Goal: Task Accomplishment & Management: Manage account settings

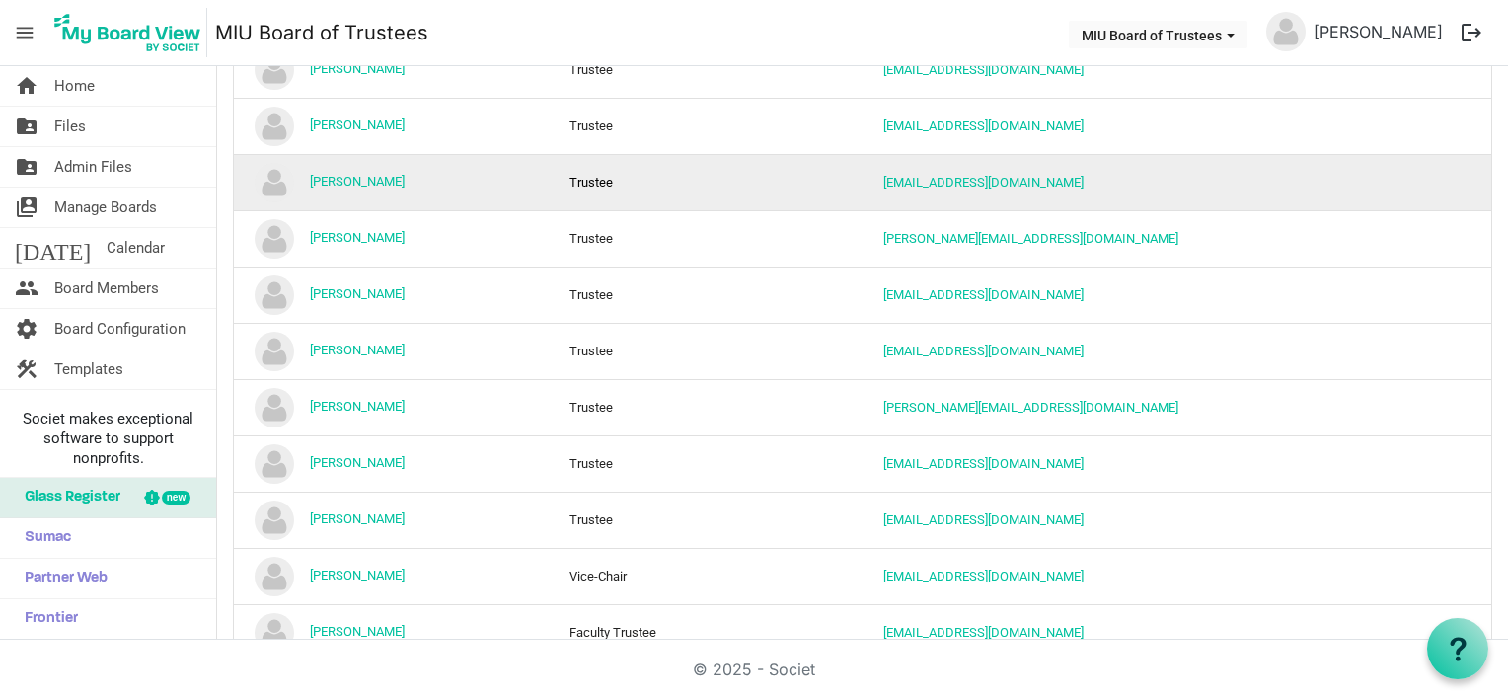
scroll to position [697, 0]
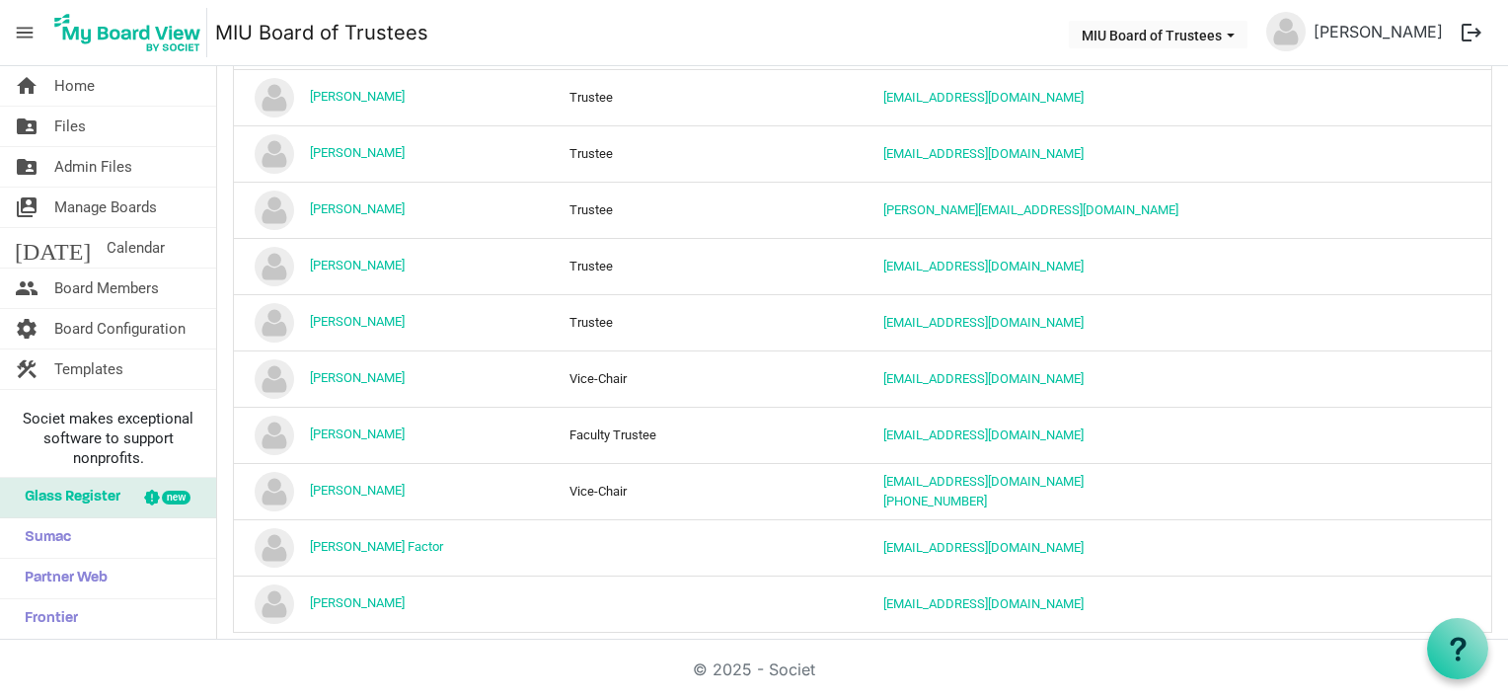
scroll to position [809, 0]
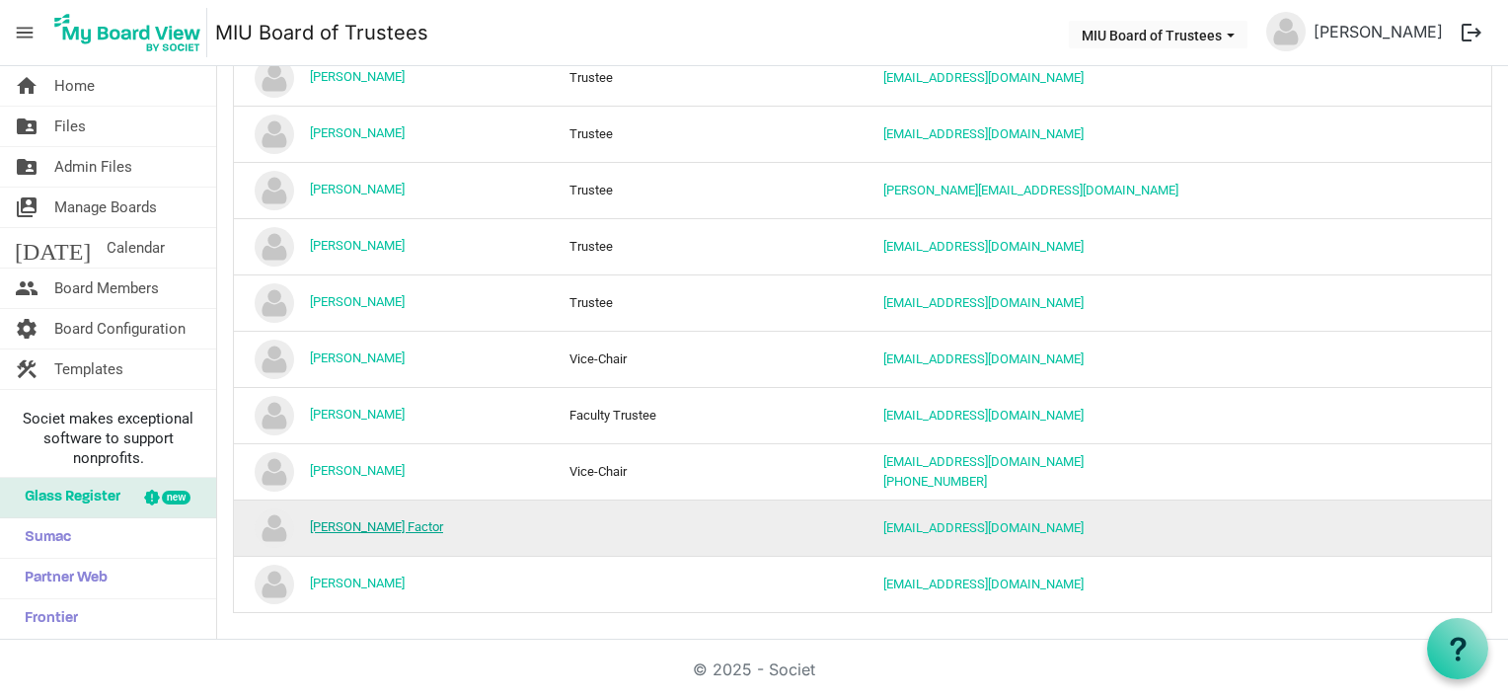
click at [347, 520] on link "Tom Factor" at bounding box center [376, 526] width 133 height 15
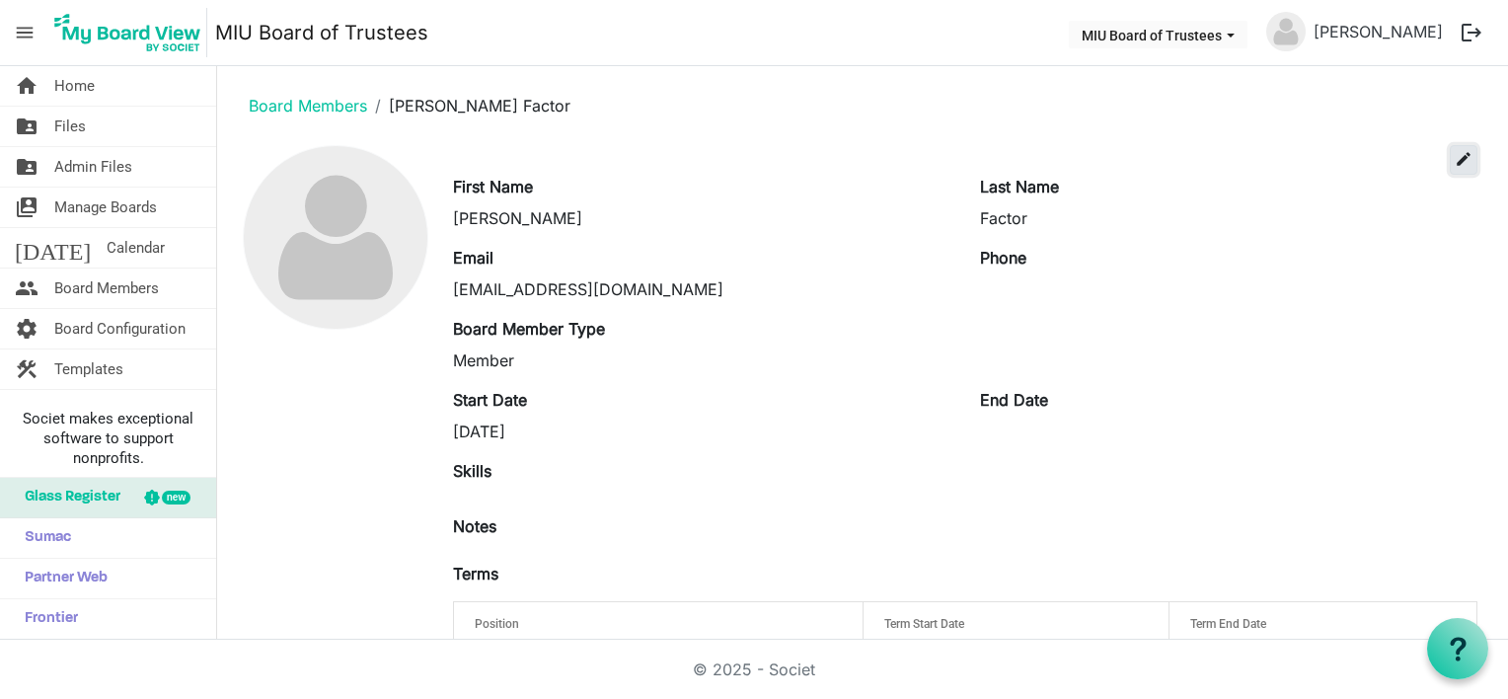
click at [1454, 154] on span "edit" at bounding box center [1463, 159] width 18 height 18
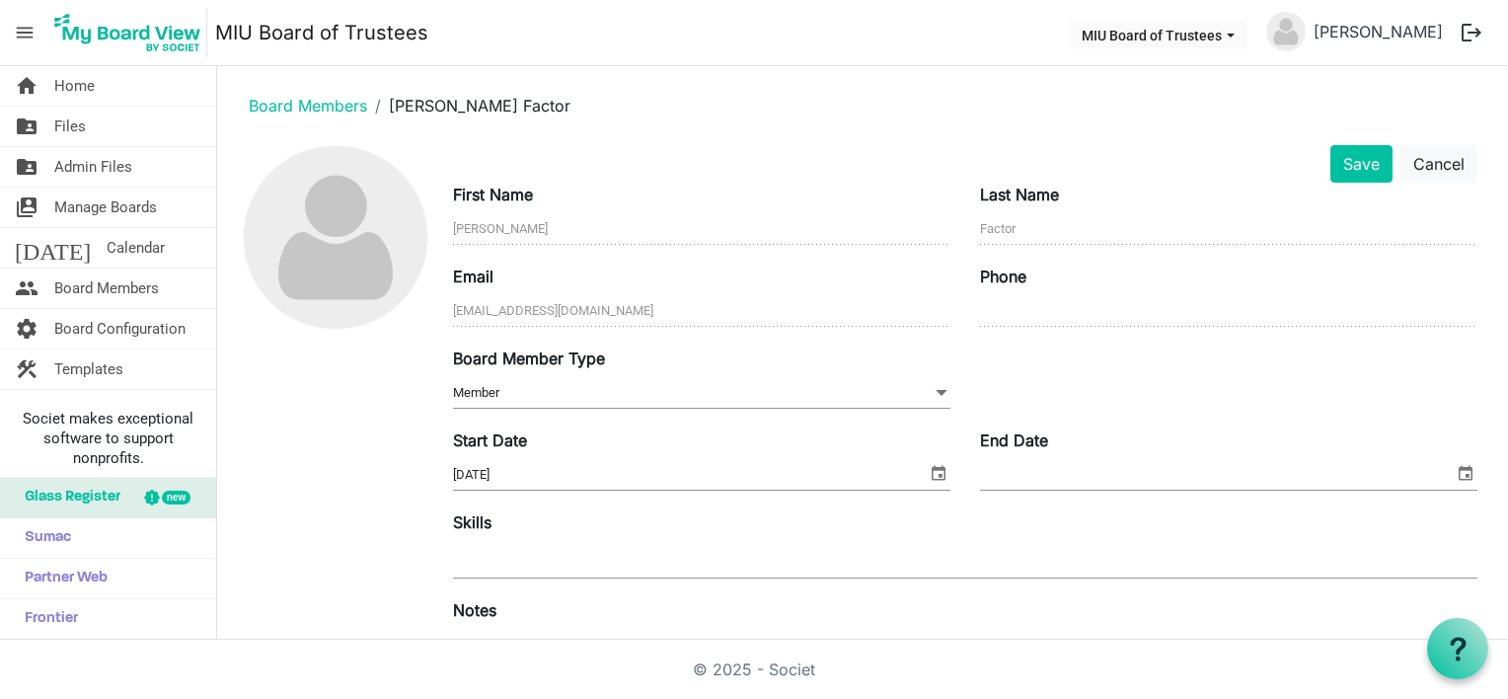
scroll to position [321, 0]
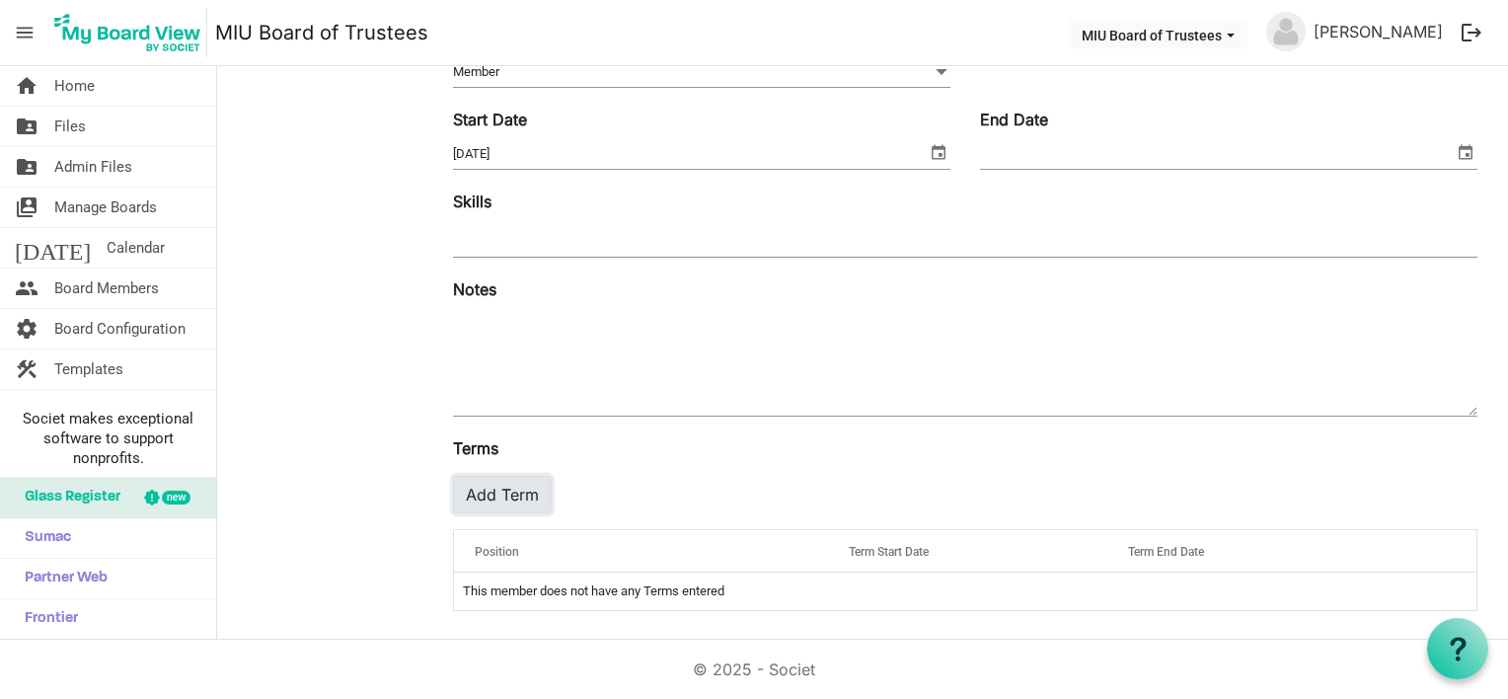
click at [493, 495] on button "Add Term" at bounding box center [502, 494] width 99 height 37
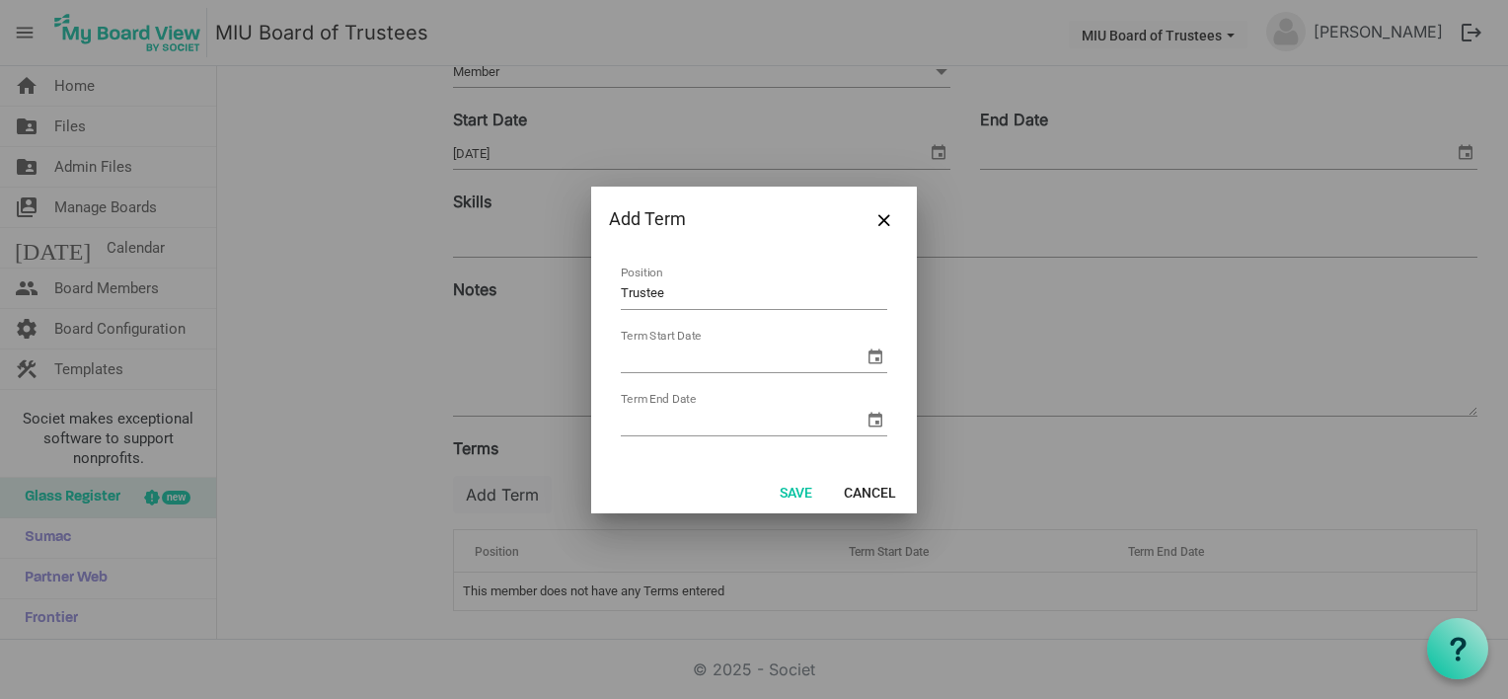
type input "Trustee"
click at [698, 357] on input "Term Start Date" at bounding box center [742, 357] width 243 height 30
click at [878, 352] on span "select" at bounding box center [875, 356] width 24 height 24
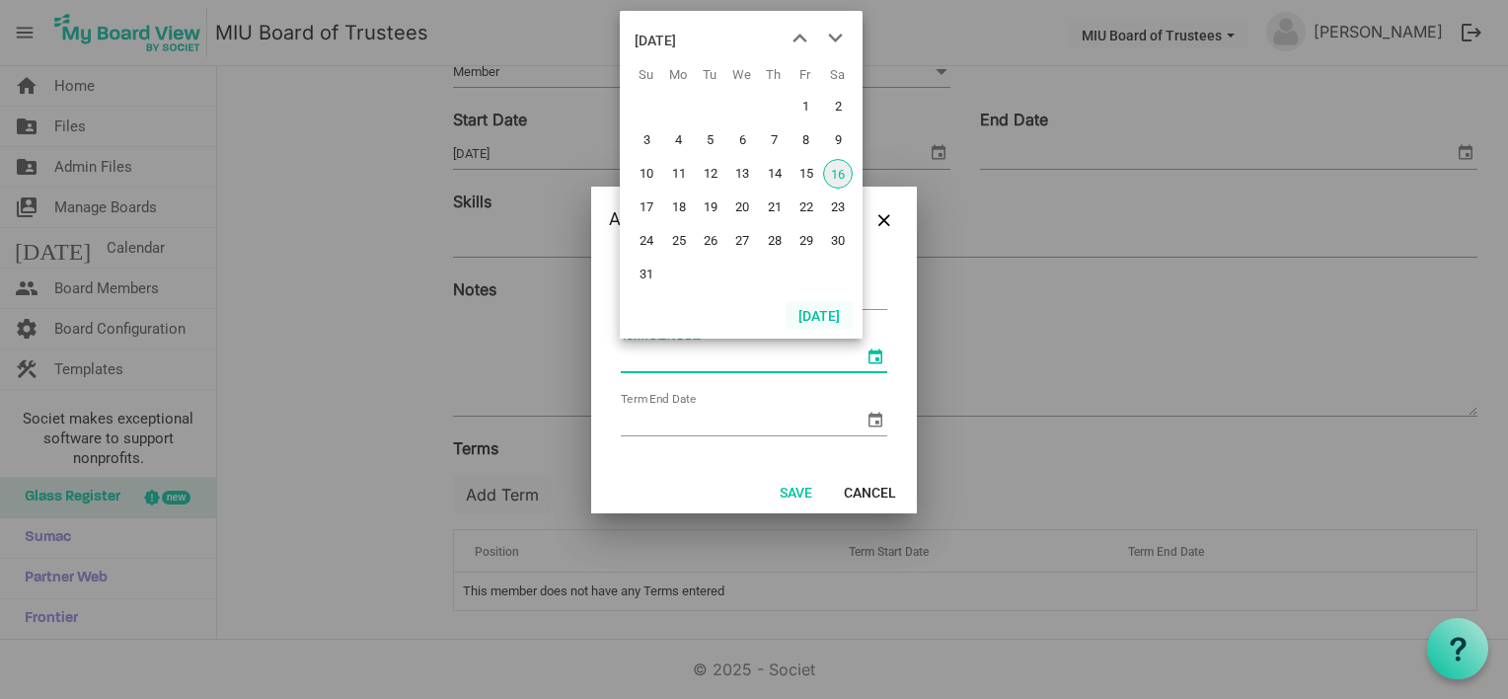
click at [822, 315] on button "Today" at bounding box center [818, 315] width 67 height 28
type input "8/16/2025"
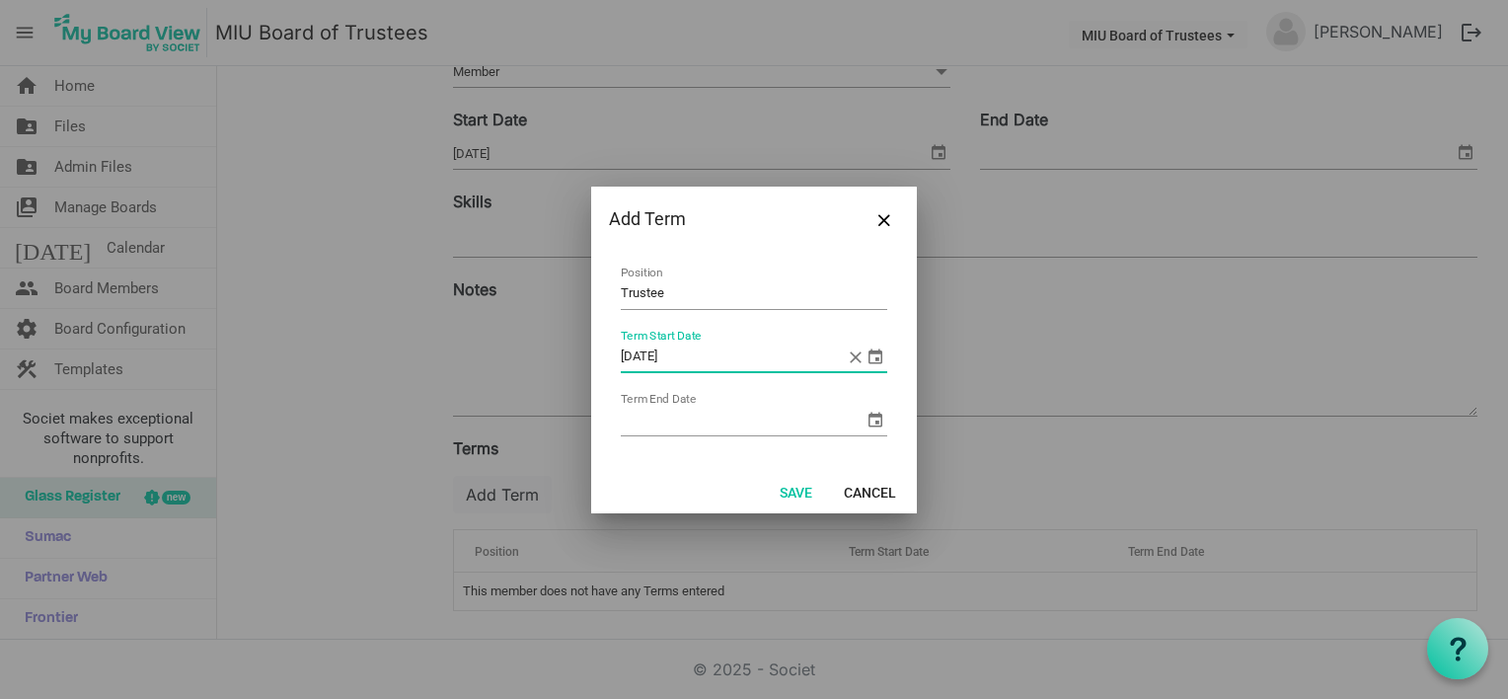
click at [715, 399] on td "Term End Date" at bounding box center [754, 415] width 268 height 52
click at [706, 410] on input "Term End Date" at bounding box center [742, 421] width 243 height 30
type input "8/16/2030"
click at [791, 493] on button "Save" at bounding box center [796, 492] width 58 height 28
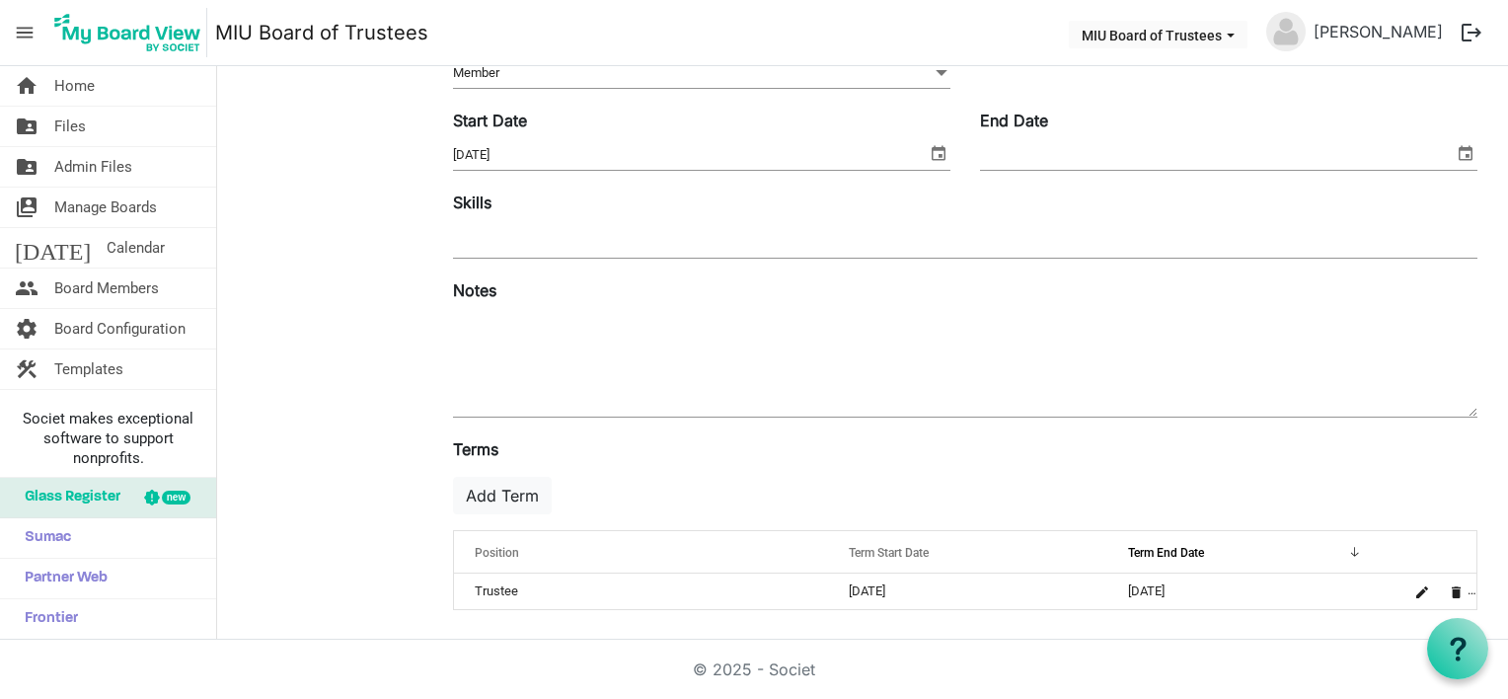
scroll to position [0, 0]
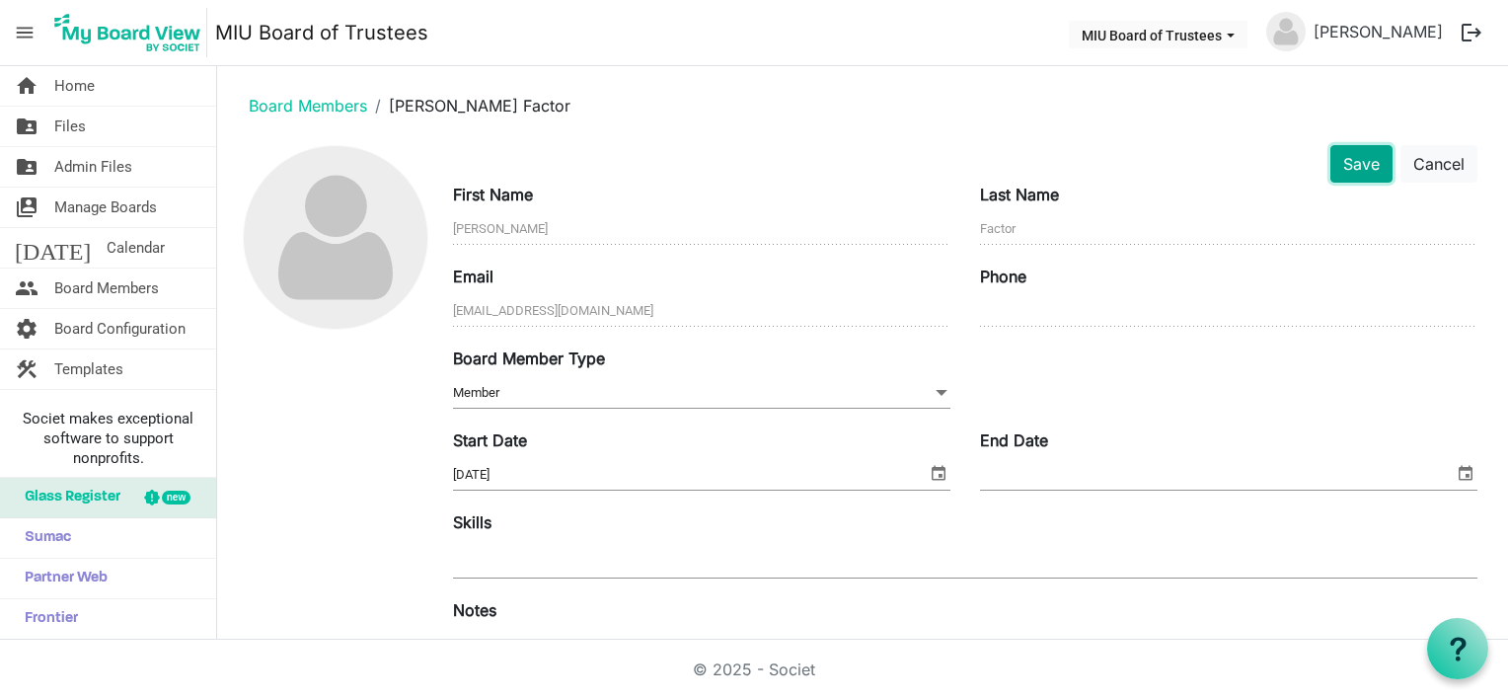
click at [1346, 155] on button "Save" at bounding box center [1361, 163] width 62 height 37
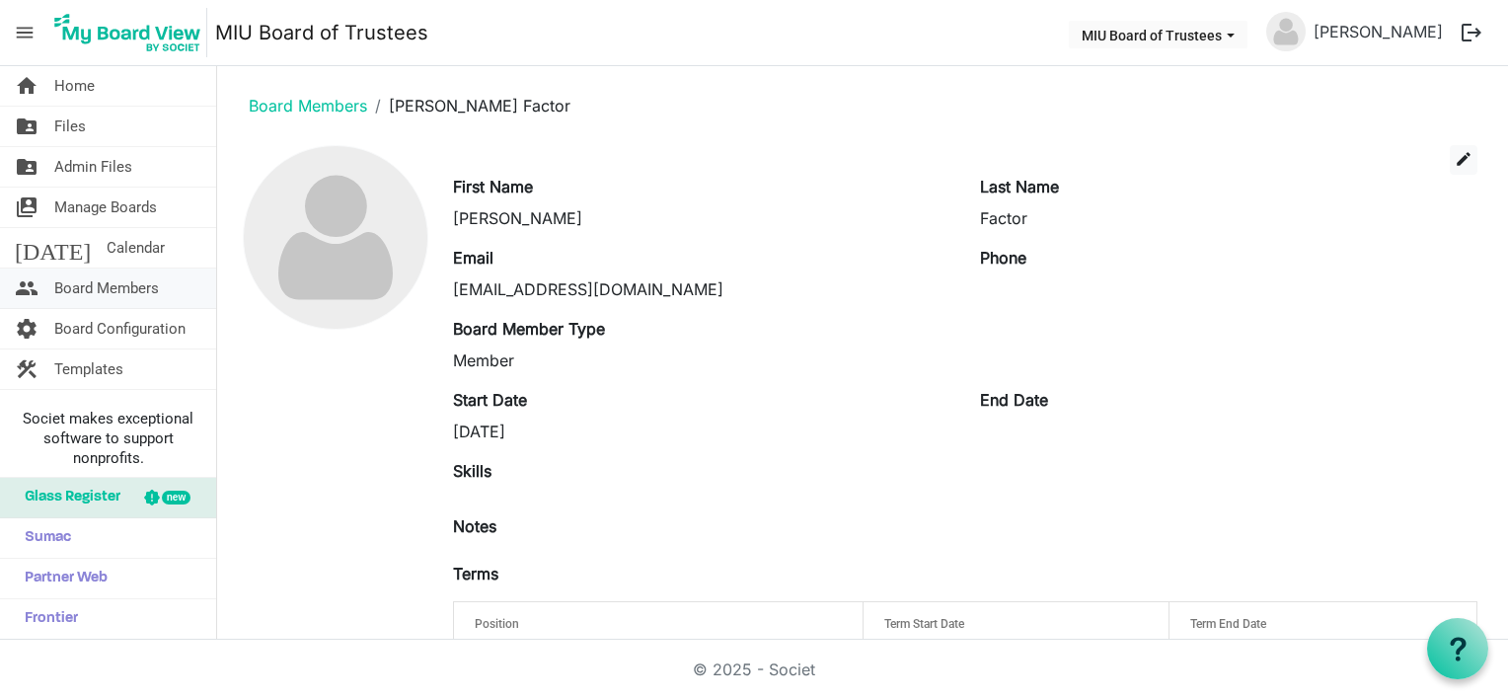
click at [87, 280] on span "Board Members" at bounding box center [106, 287] width 105 height 39
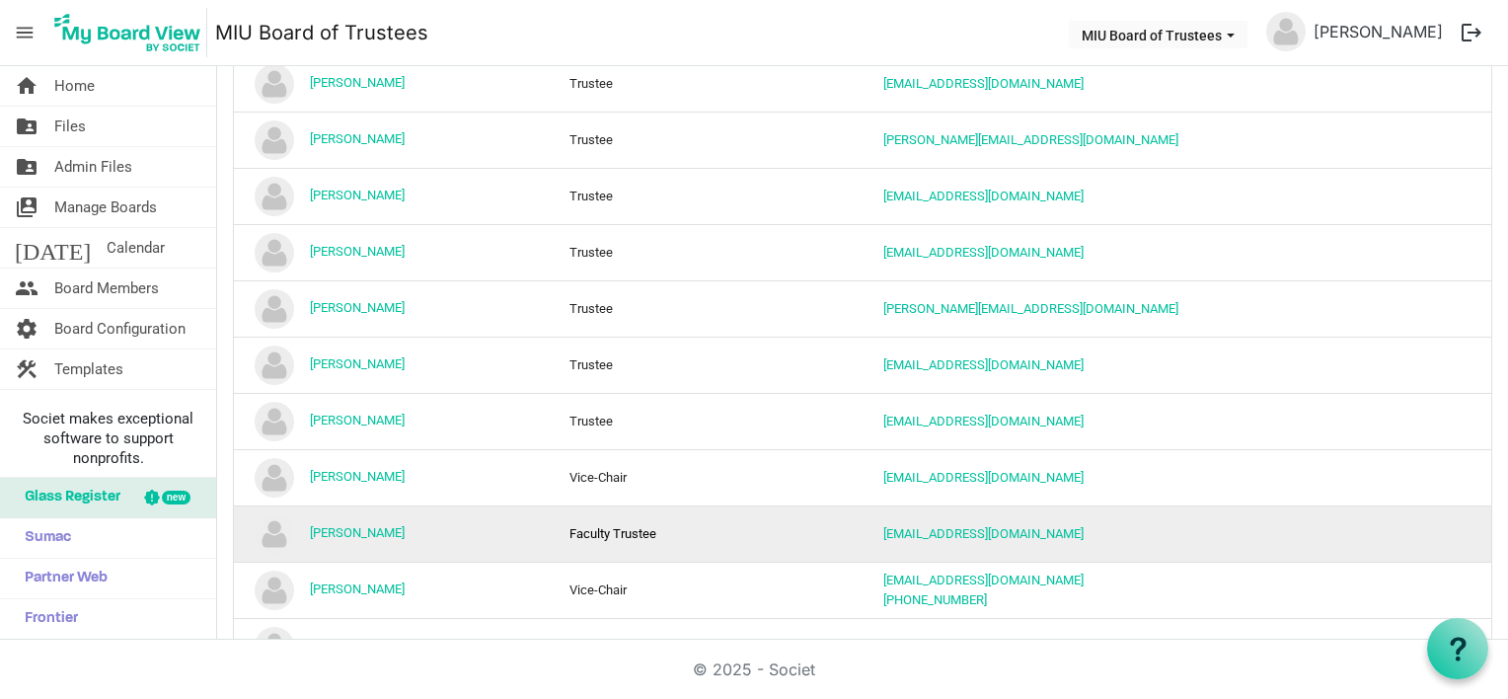
scroll to position [809, 0]
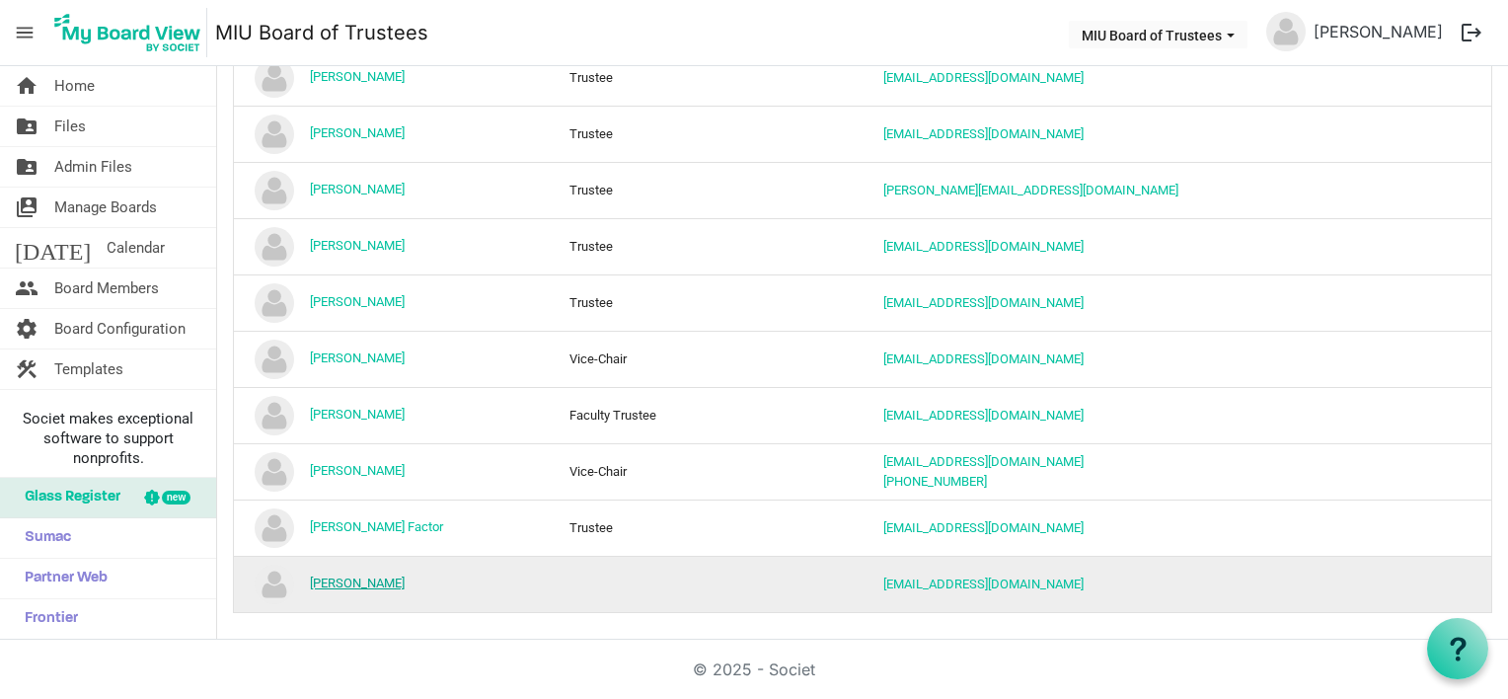
click at [367, 575] on link "[PERSON_NAME]" at bounding box center [357, 582] width 95 height 15
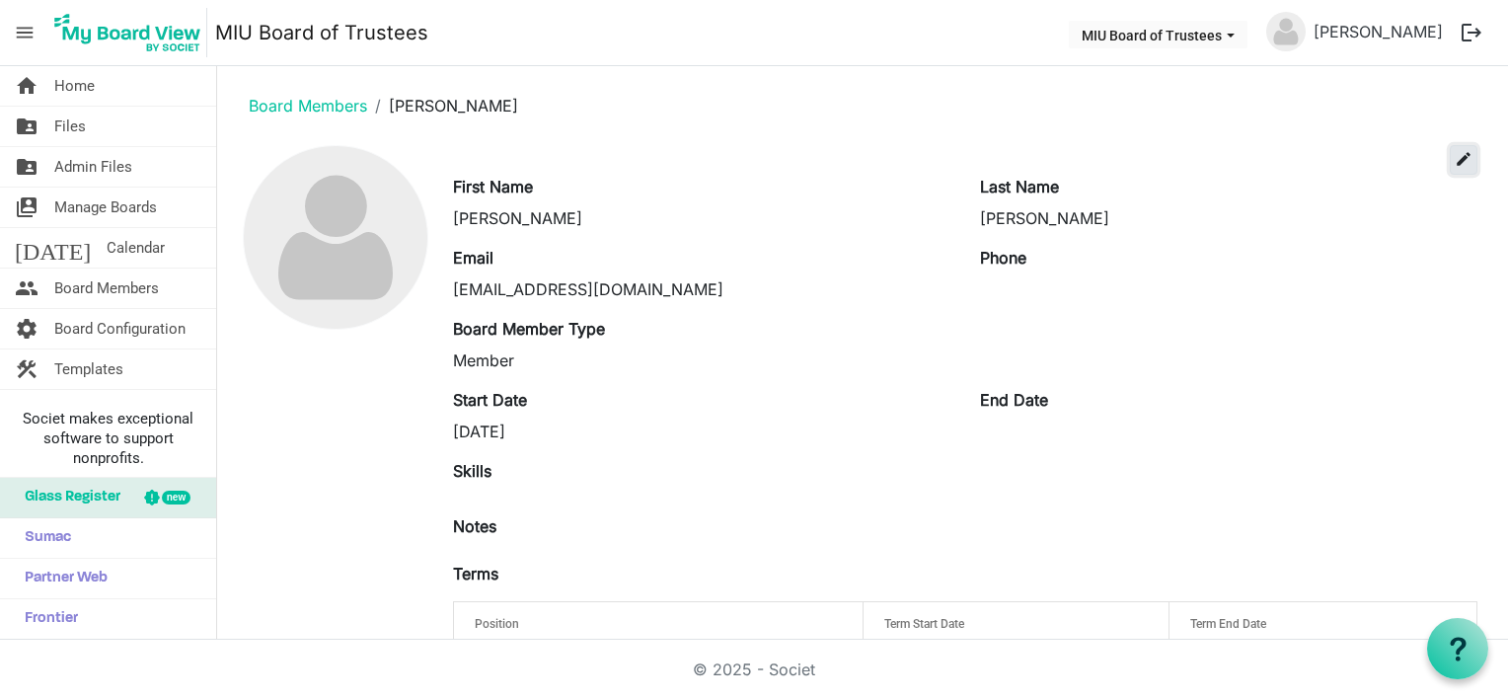
click at [1454, 157] on span "edit" at bounding box center [1463, 159] width 18 height 18
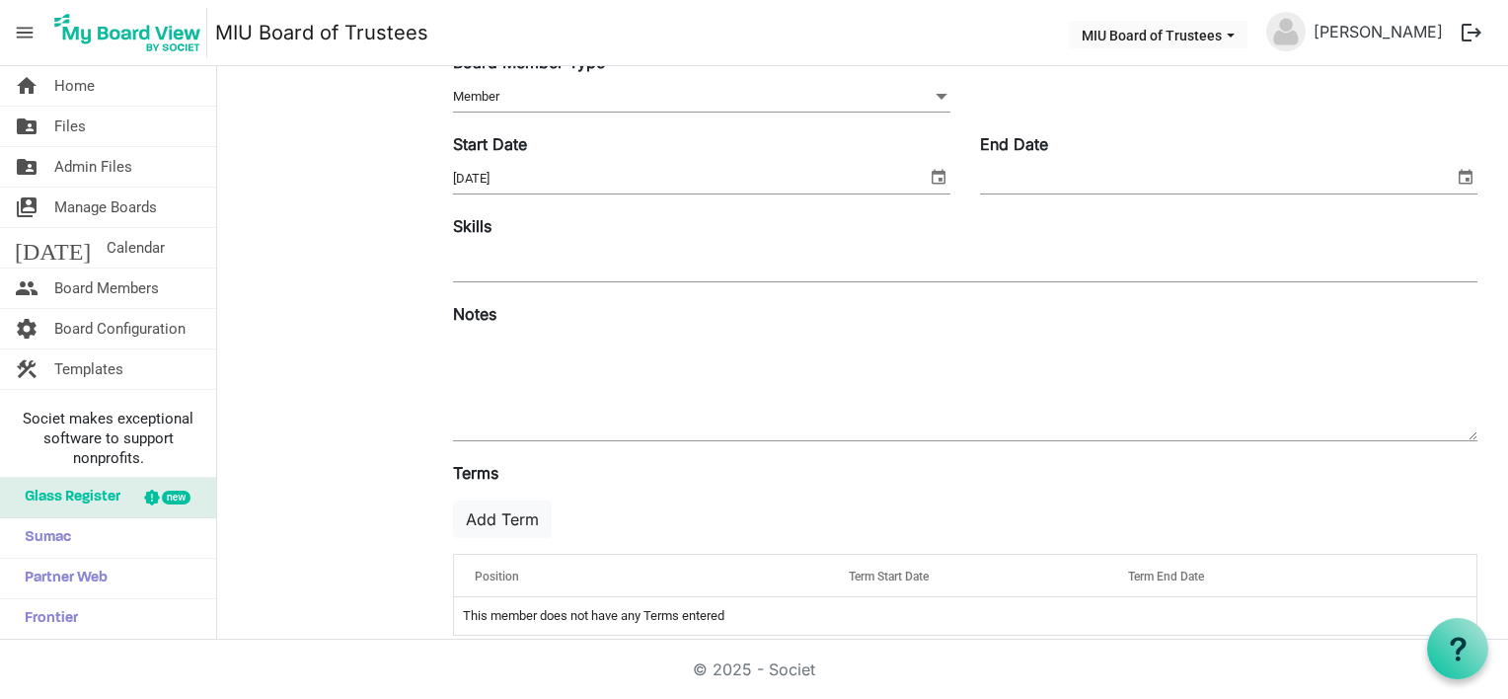
scroll to position [321, 0]
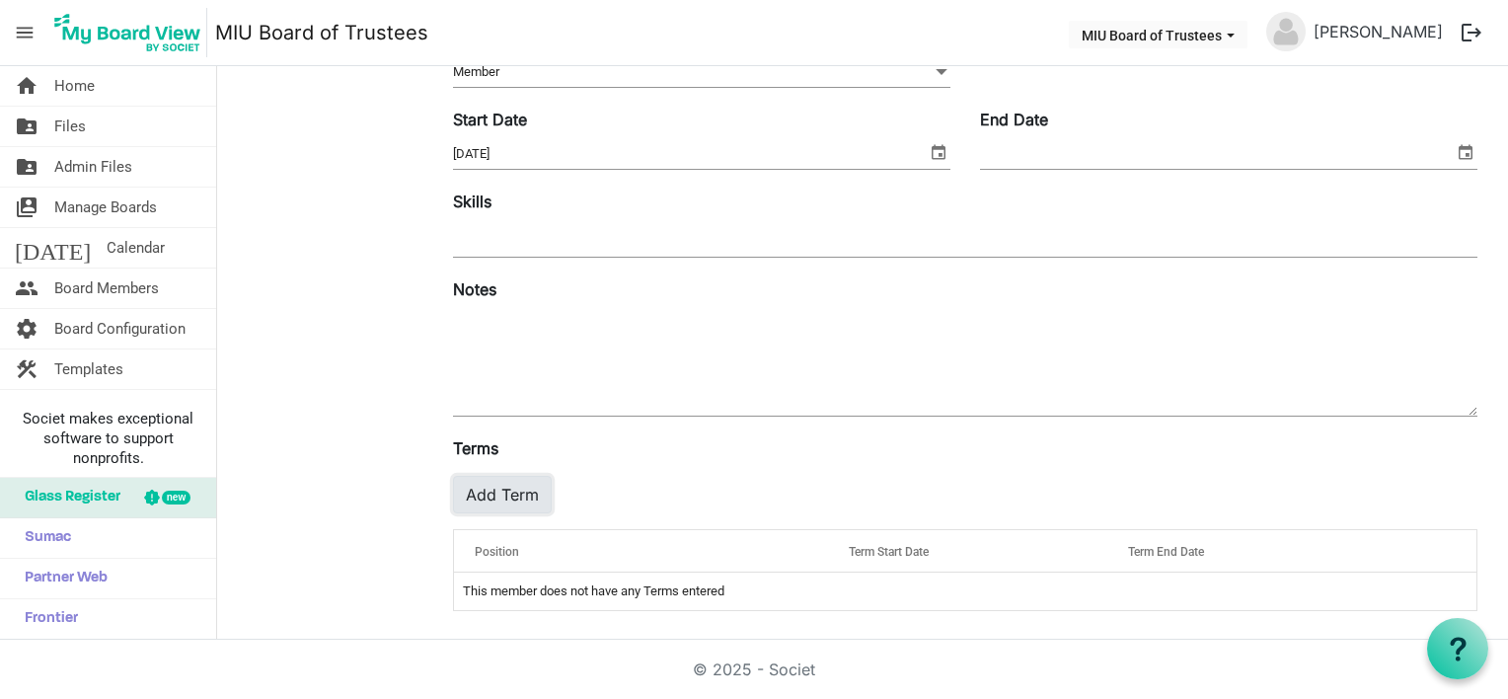
click at [487, 485] on button "Add Term" at bounding box center [502, 494] width 99 height 37
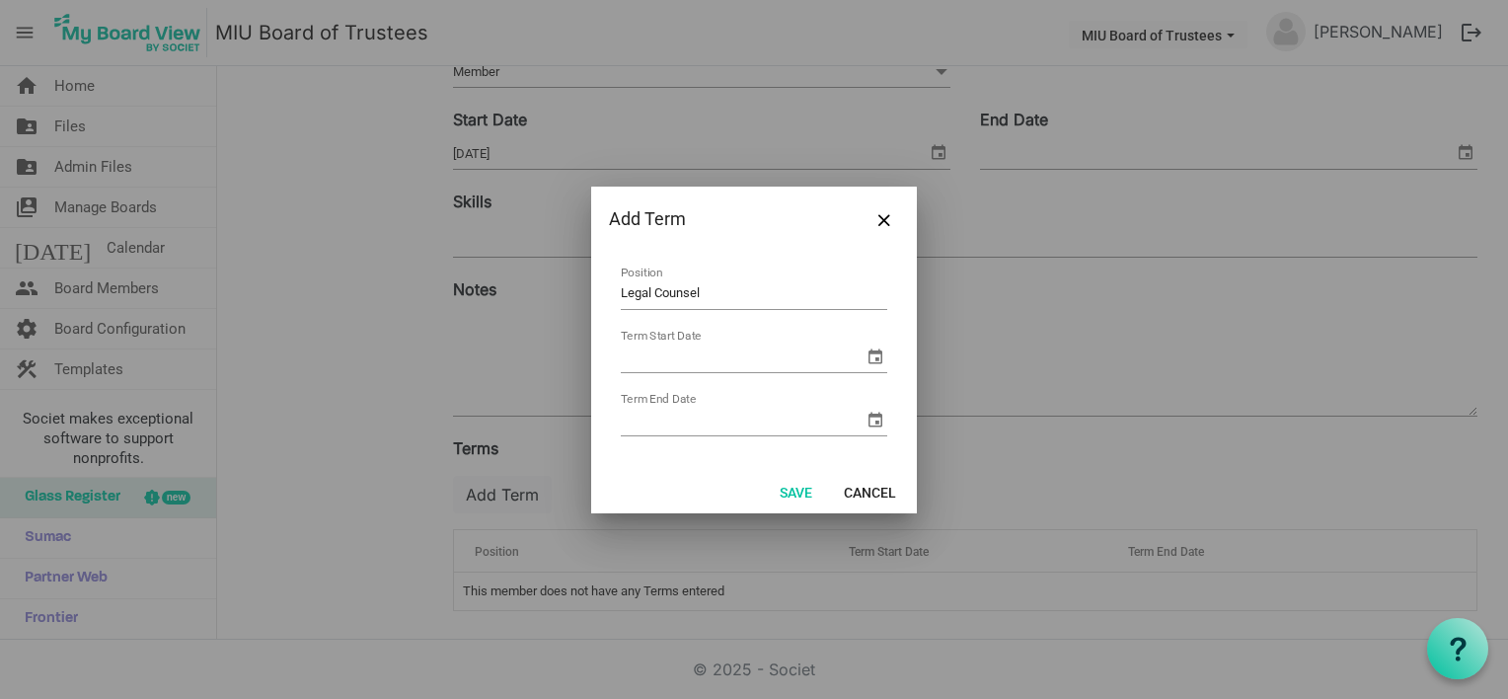
type input "Legal Counsel"
click at [860, 351] on input "Term Start Date" at bounding box center [742, 357] width 243 height 30
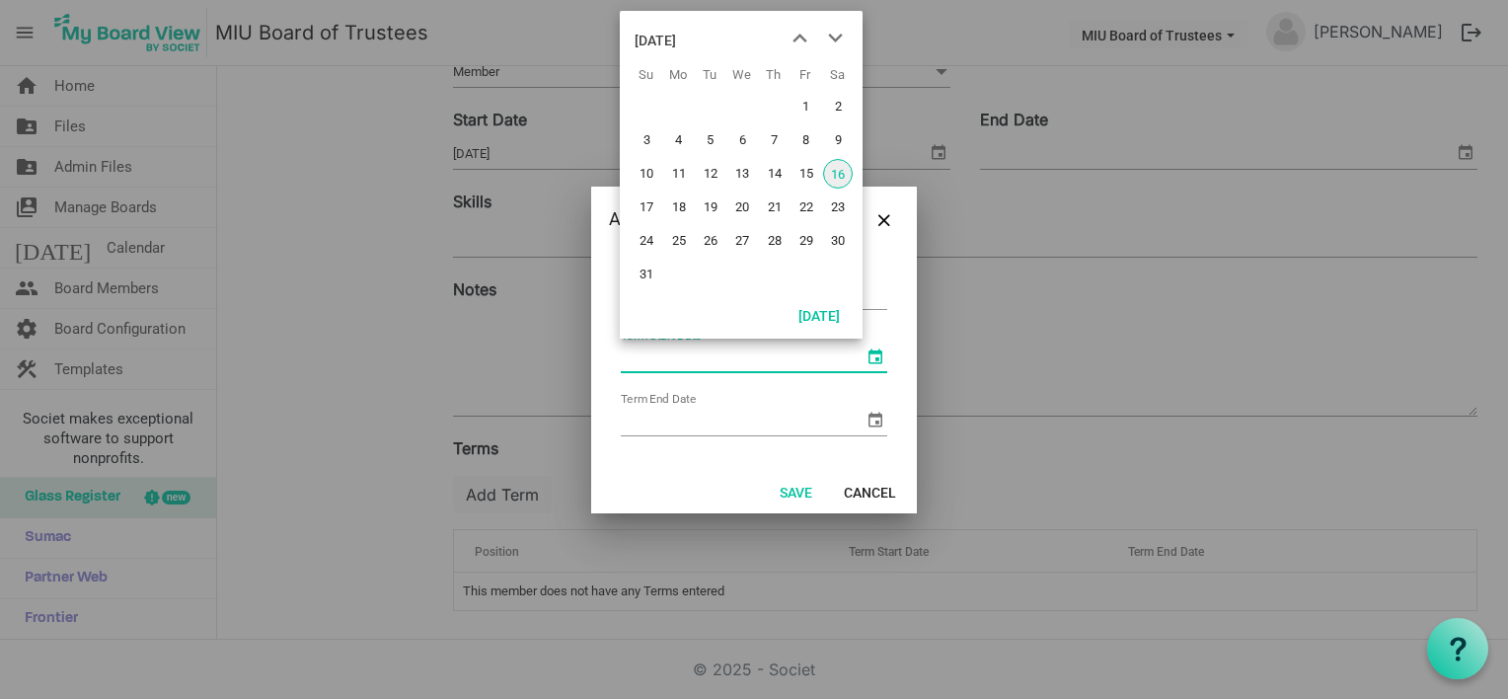
click at [879, 355] on span "select" at bounding box center [875, 356] width 24 height 24
click at [845, 166] on span "16" at bounding box center [838, 174] width 30 height 30
type input "8/16/2025"
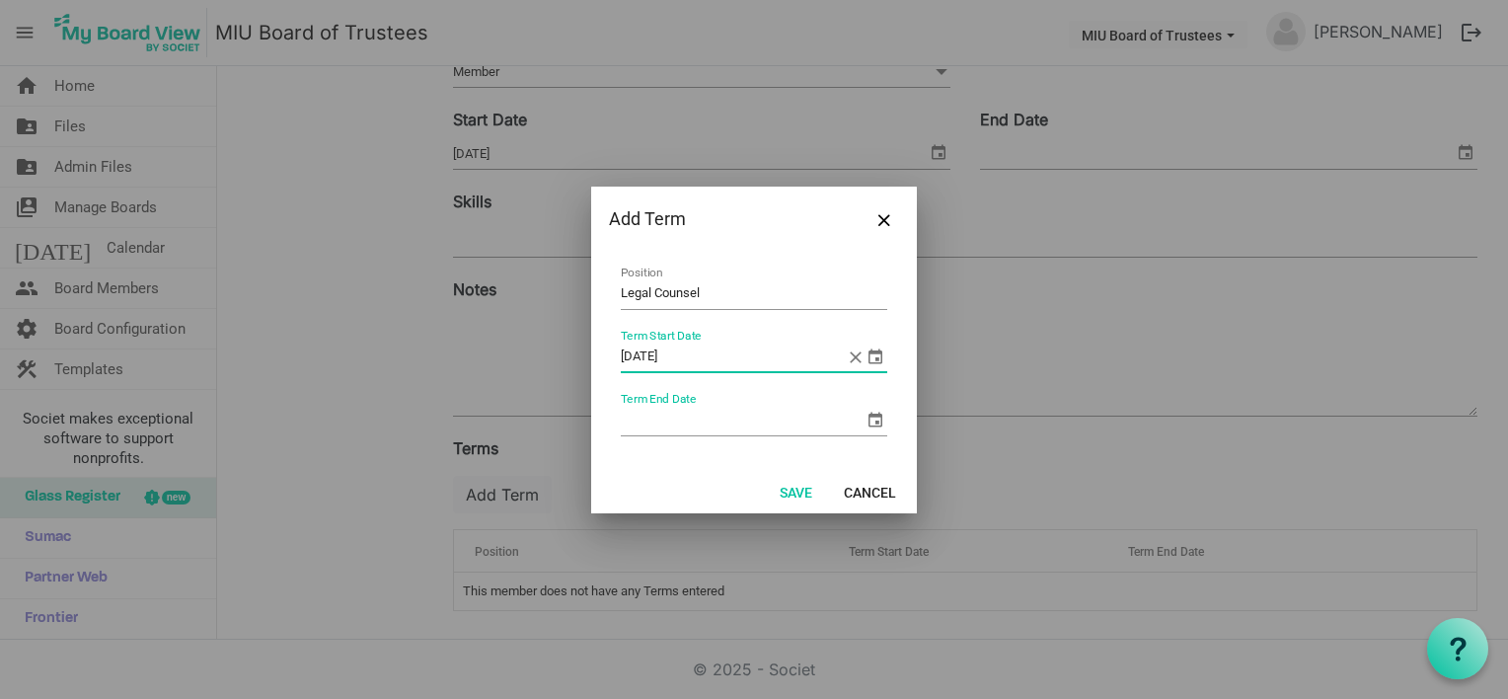
click at [647, 420] on input "Term End Date" at bounding box center [742, 421] width 243 height 30
type input "8/16/2030"
click at [792, 482] on button "Save" at bounding box center [796, 492] width 58 height 28
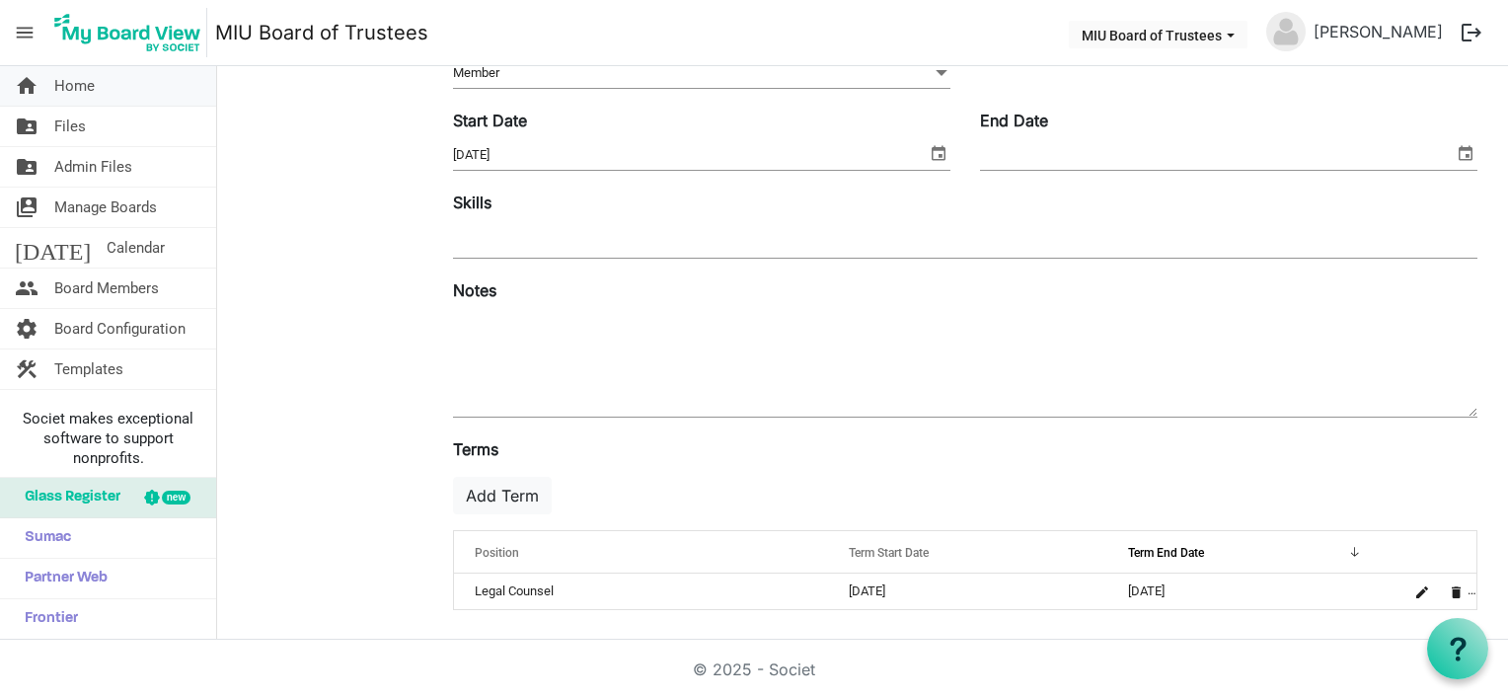
click at [74, 83] on span "Home" at bounding box center [74, 85] width 40 height 39
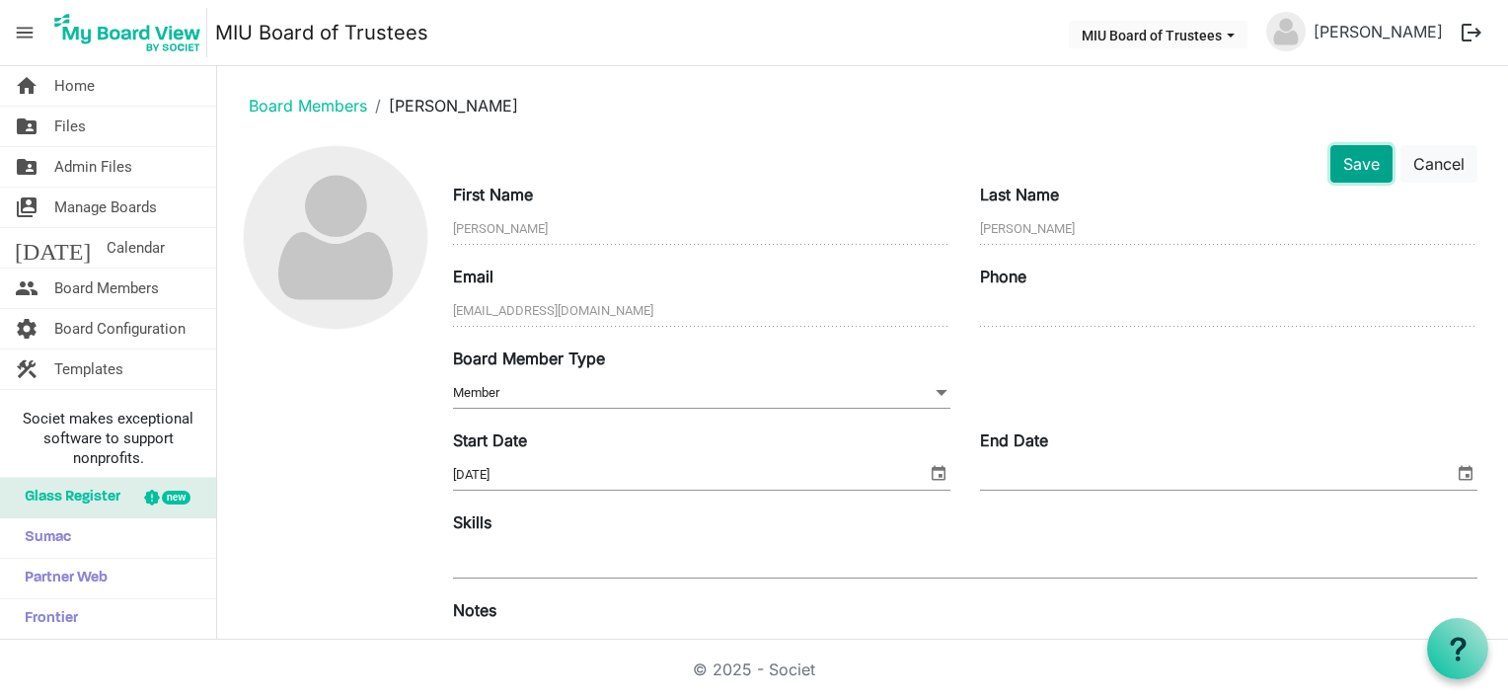
click at [1352, 162] on button "Save" at bounding box center [1361, 163] width 62 height 37
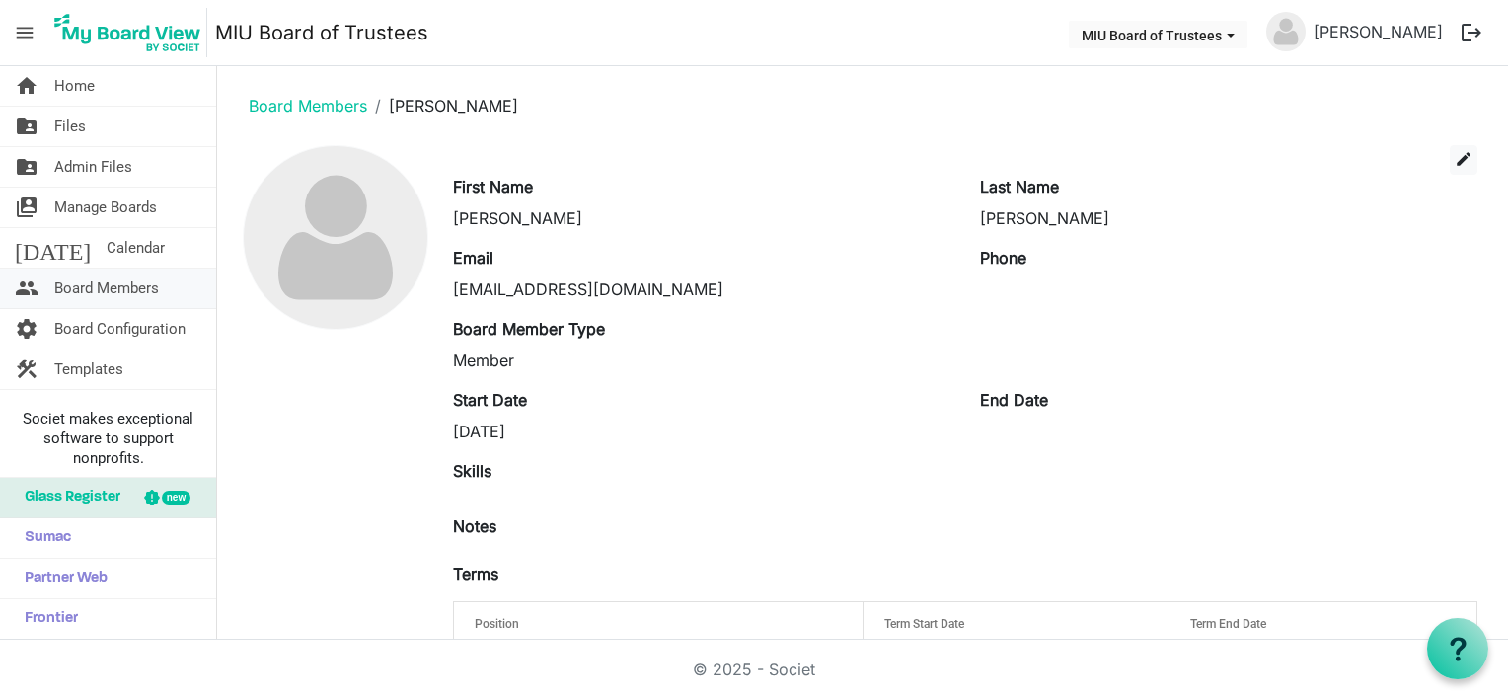
click at [102, 287] on span "Board Members" at bounding box center [106, 287] width 105 height 39
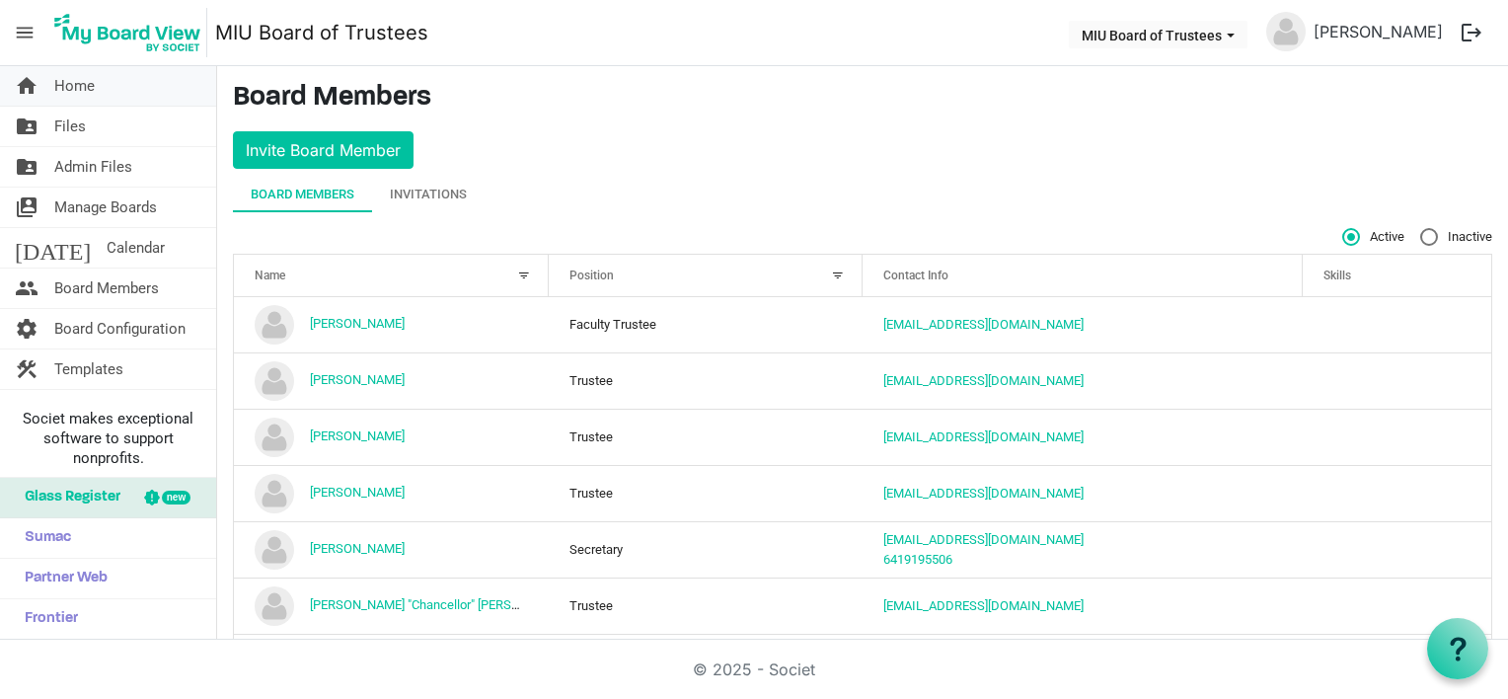
click at [72, 86] on span "Home" at bounding box center [74, 85] width 40 height 39
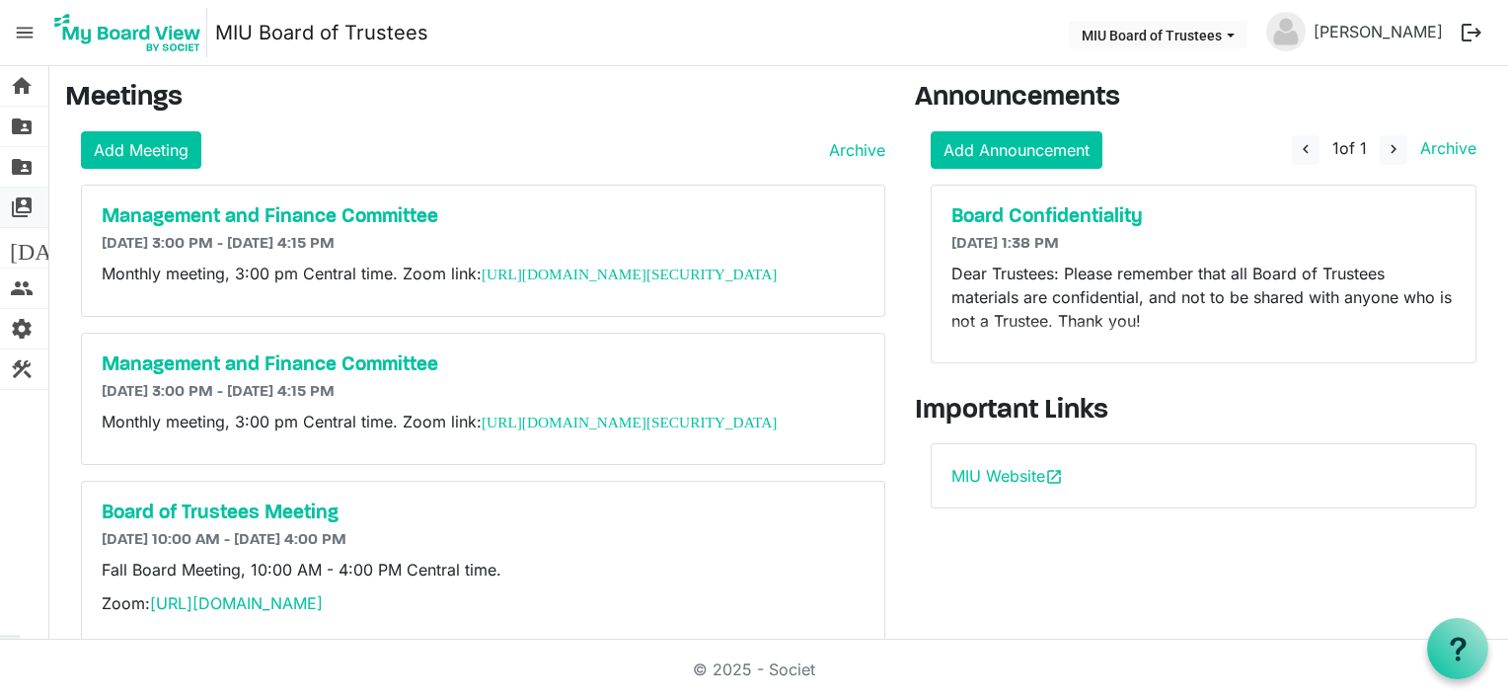
click at [22, 208] on span "switch_account" at bounding box center [22, 206] width 24 height 39
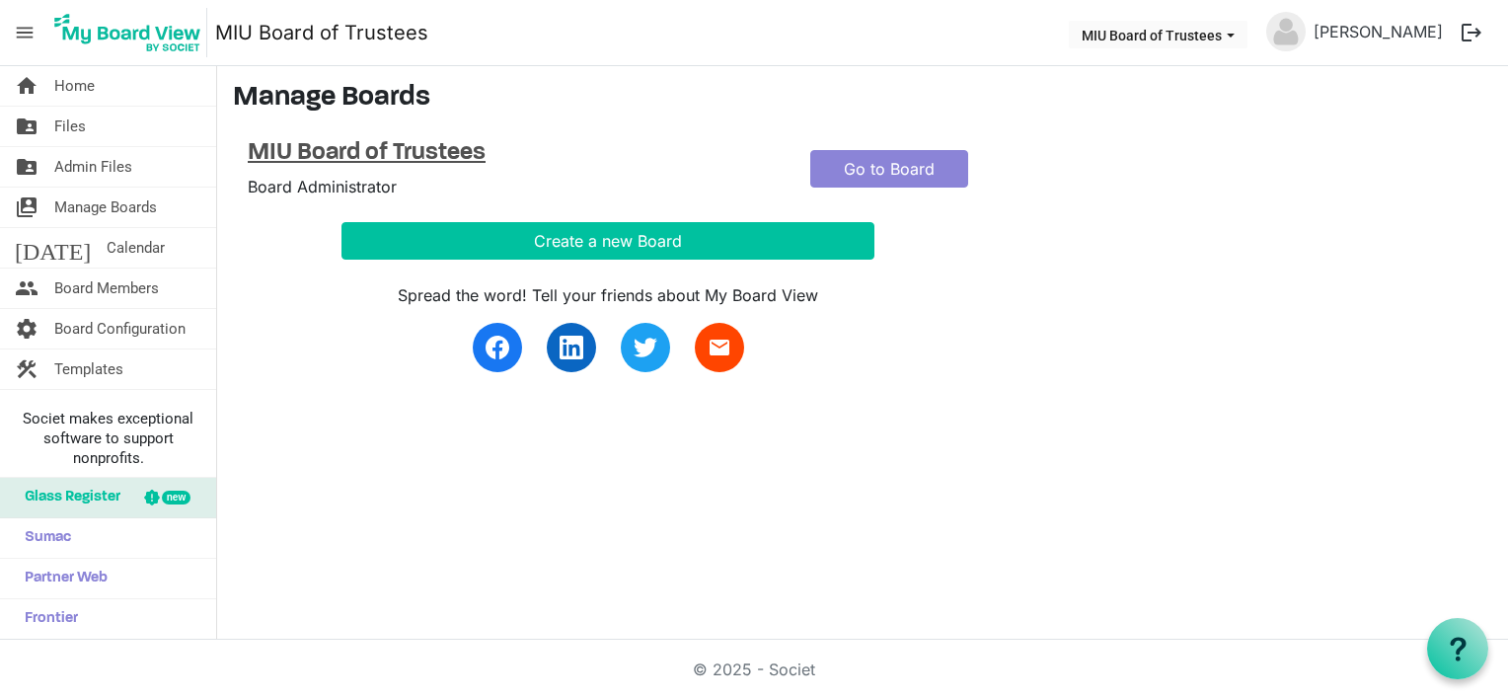
click at [321, 162] on h4 "MIU Board of Trustees" at bounding box center [514, 153] width 533 height 29
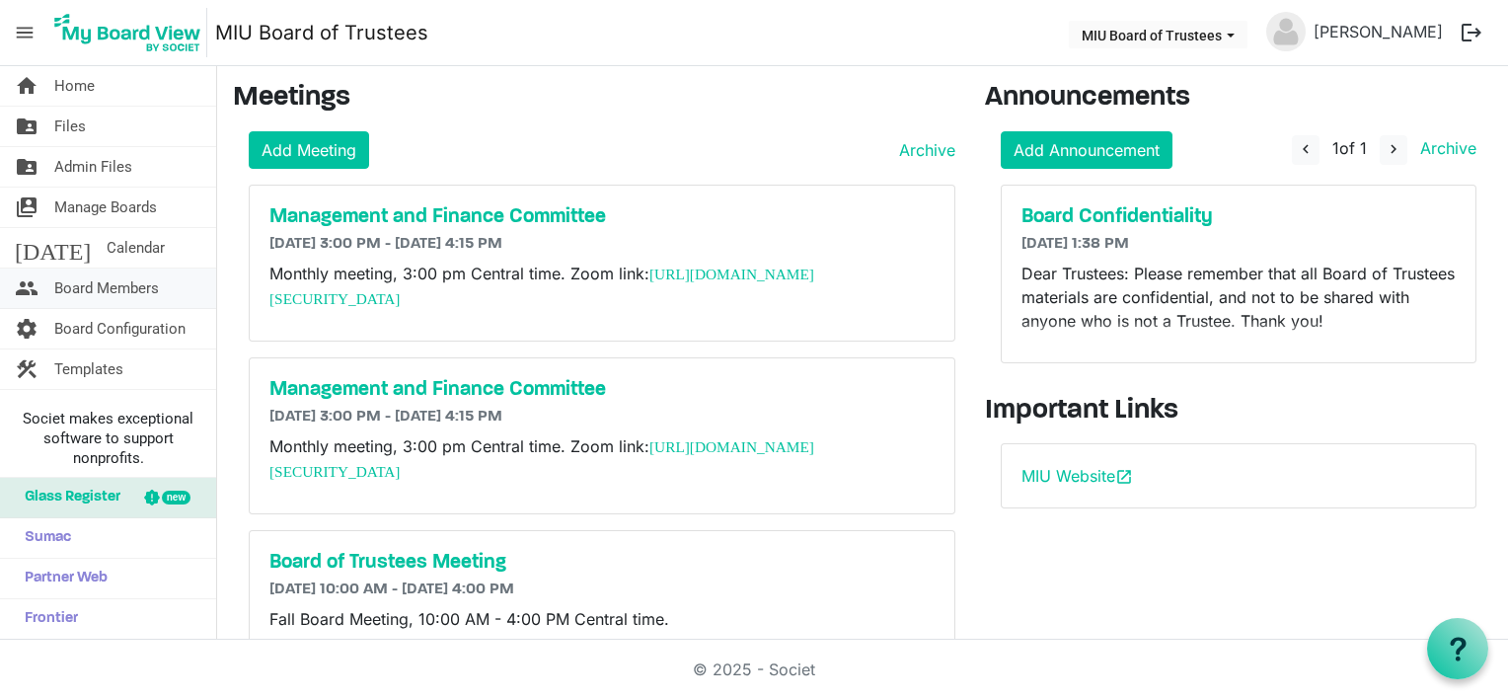
click at [139, 288] on span "Board Members" at bounding box center [106, 287] width 105 height 39
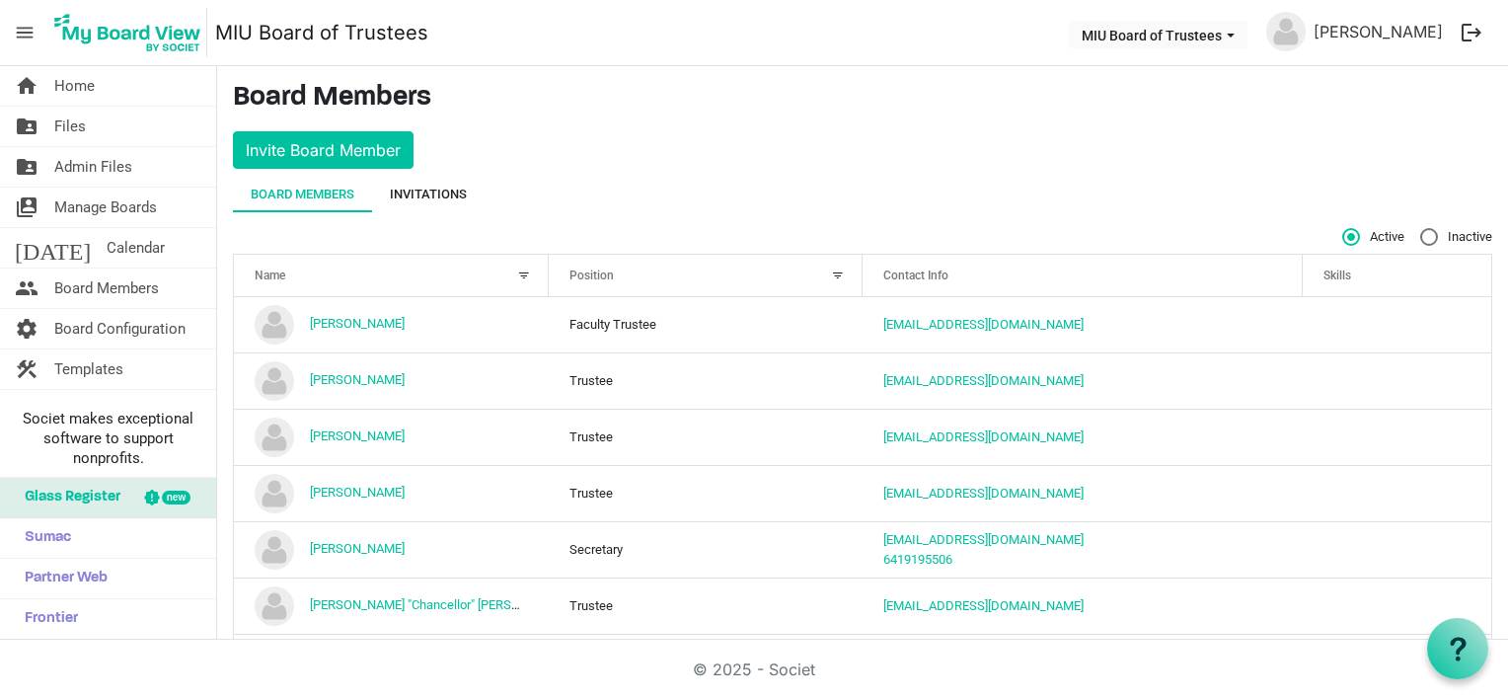
click at [425, 190] on div "Invitations" at bounding box center [428, 195] width 77 height 20
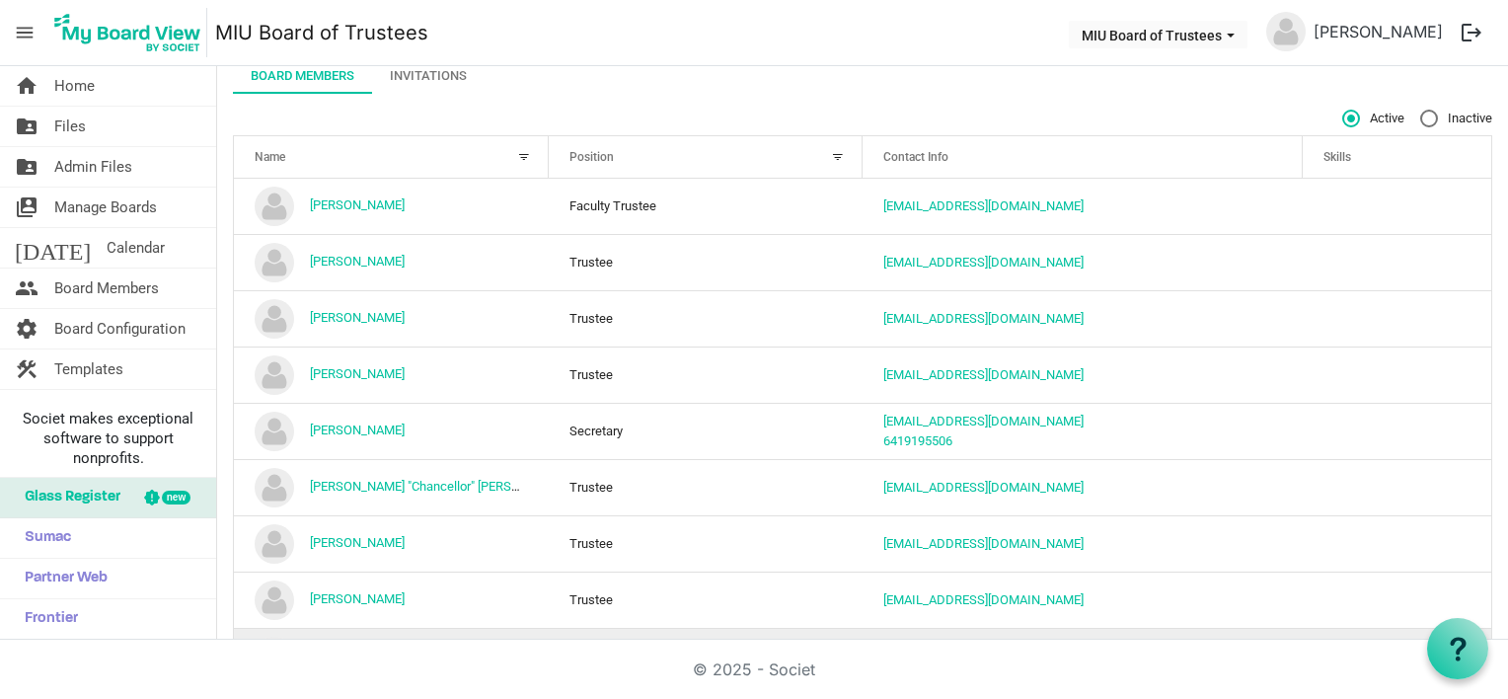
scroll to position [20, 0]
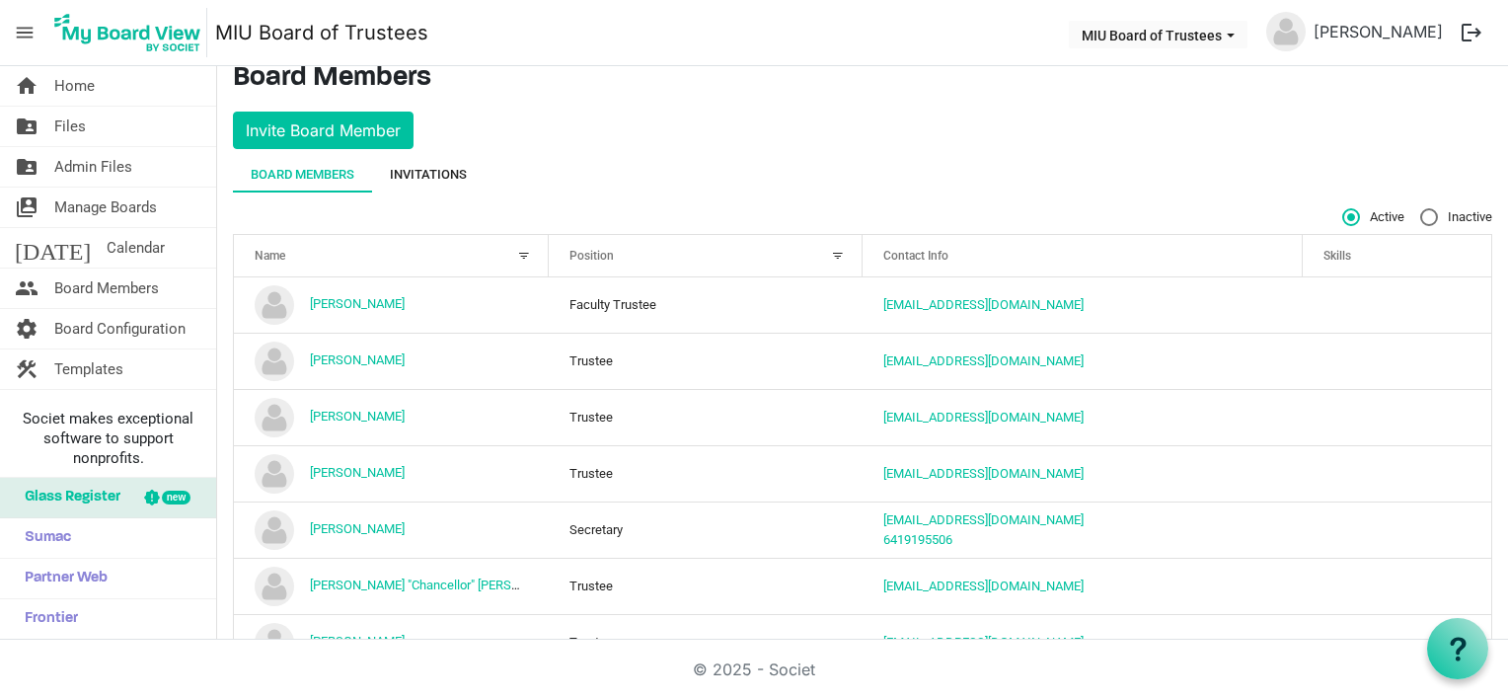
click at [435, 173] on div "Invitations" at bounding box center [428, 175] width 77 height 20
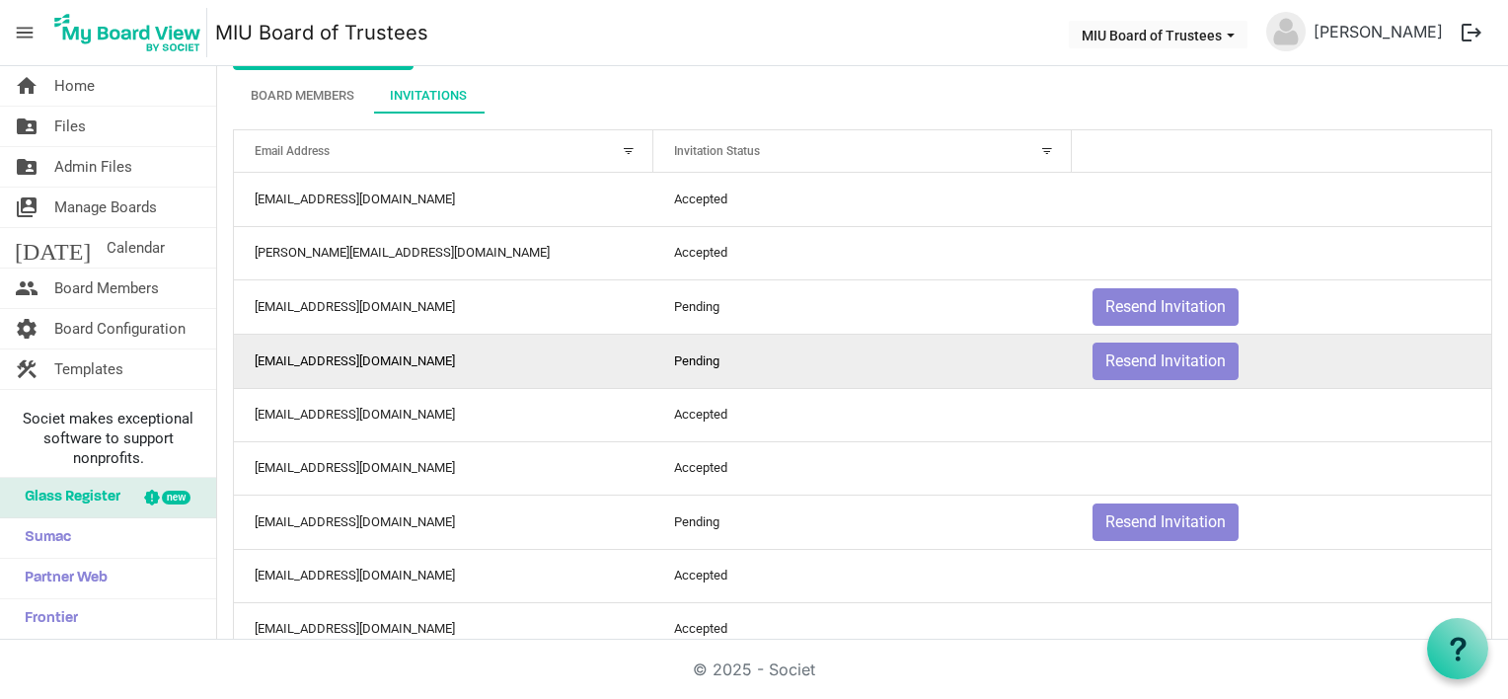
scroll to position [197, 0]
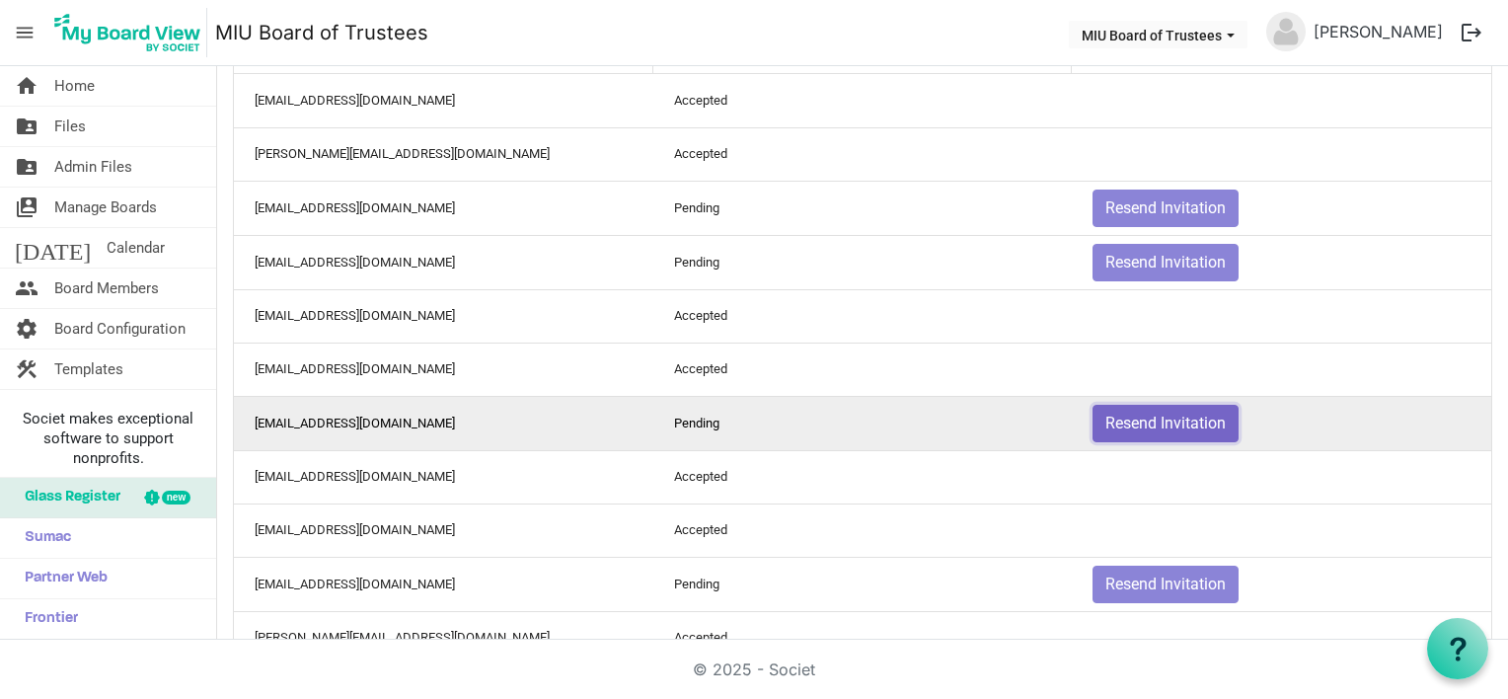
click at [1141, 414] on button "Resend Invitation" at bounding box center [1165, 423] width 146 height 37
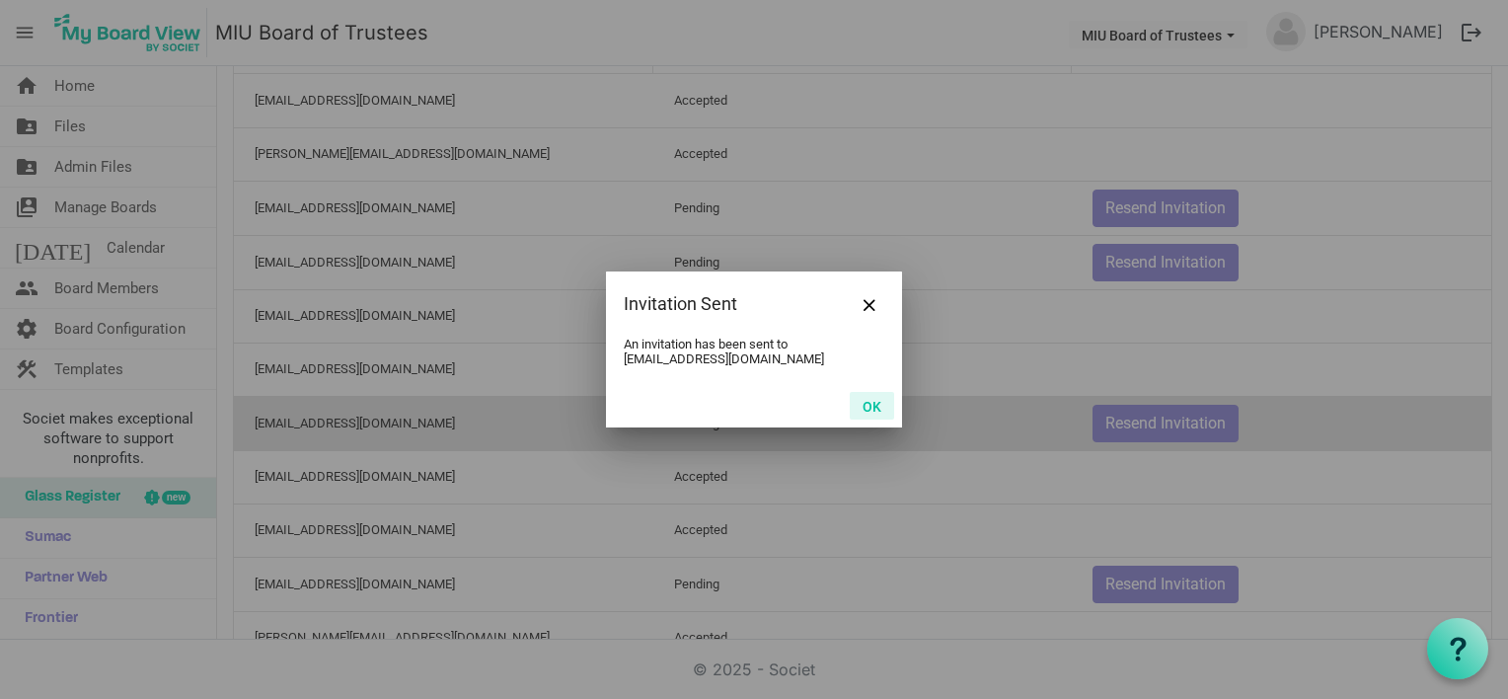
click at [863, 407] on button "OK" at bounding box center [872, 406] width 44 height 28
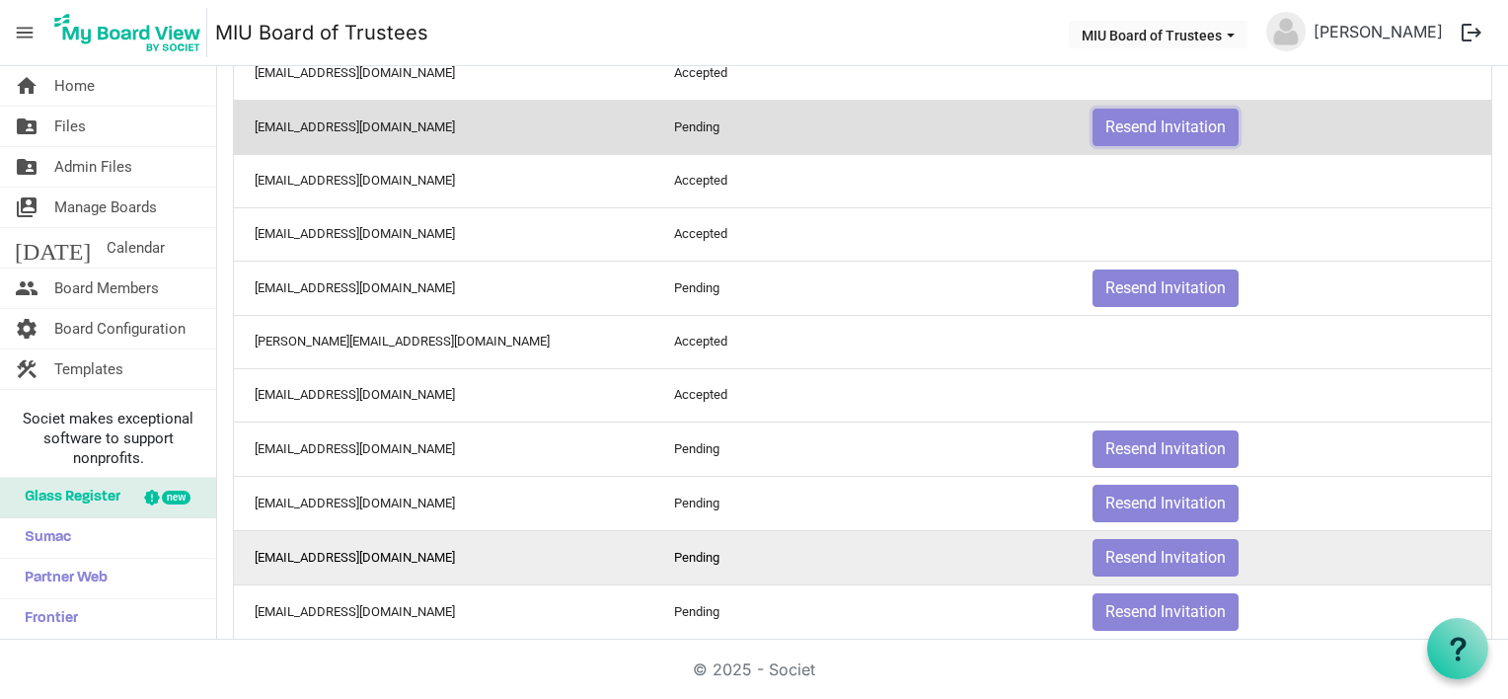
scroll to position [592, 0]
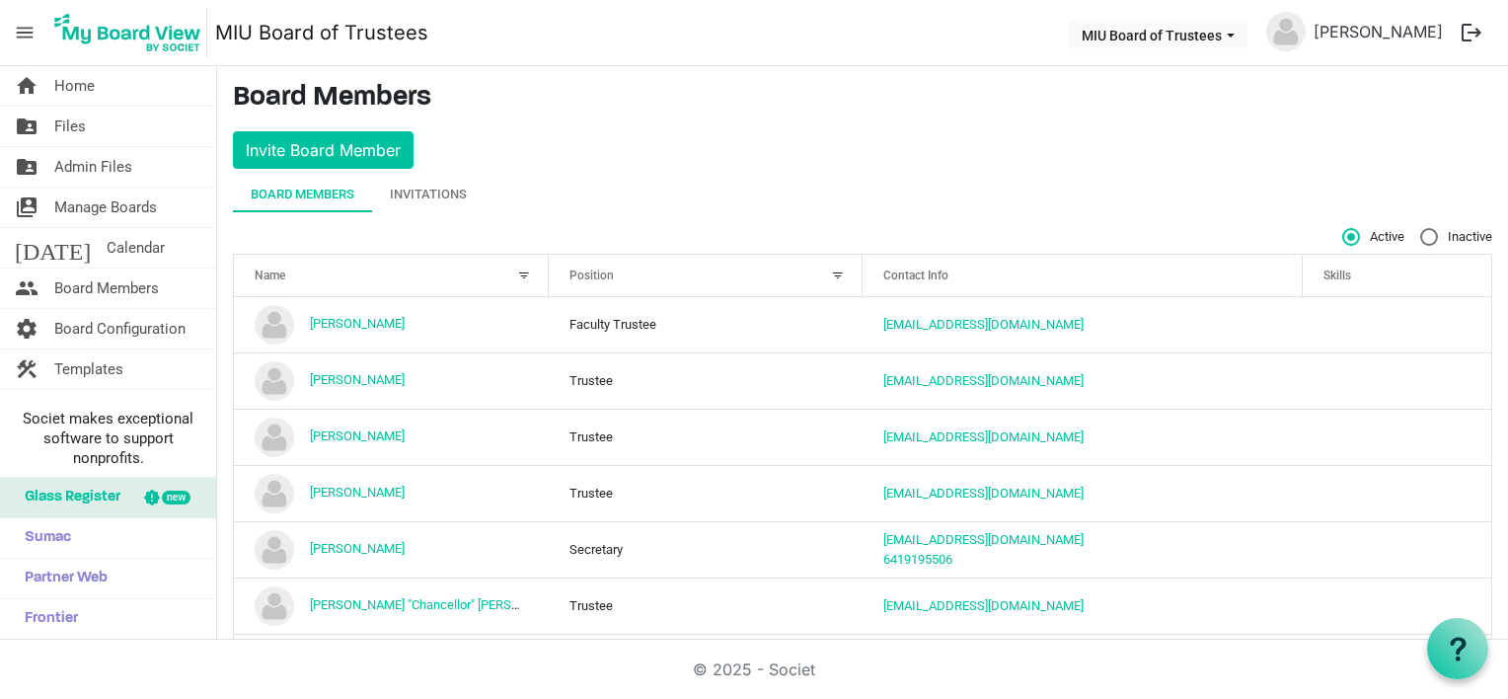
click at [308, 189] on div "Board Members" at bounding box center [303, 195] width 104 height 20
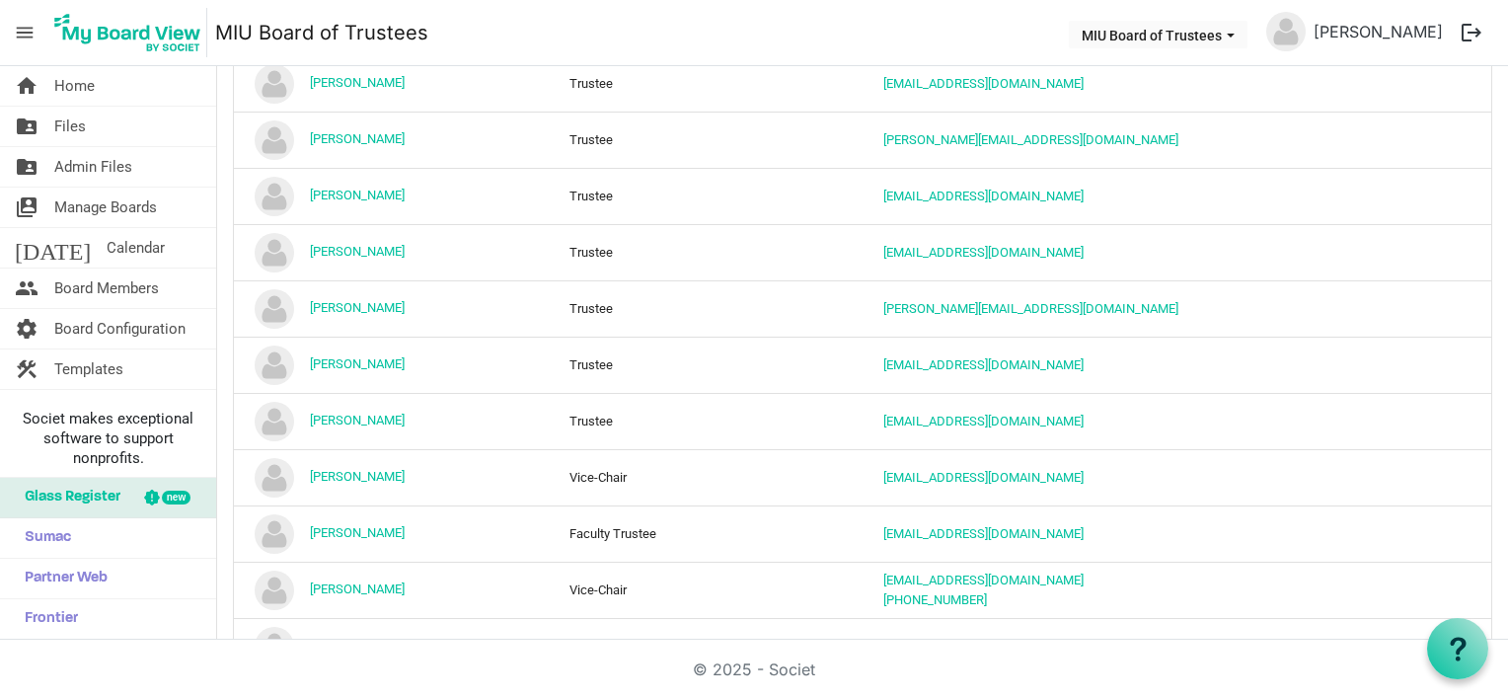
scroll to position [789, 0]
